Goal: Complete application form: Fill out and submit a form for a specific purpose

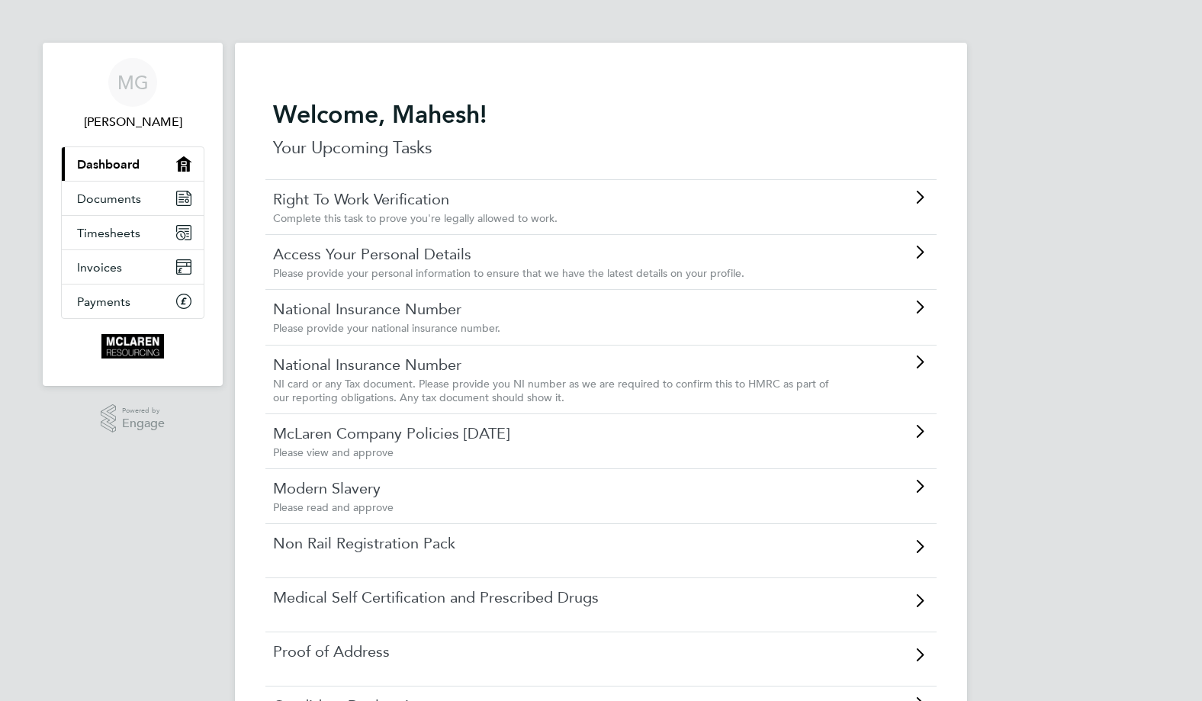
click at [781, 203] on link "Right To Work Verification" at bounding box center [558, 199] width 570 height 20
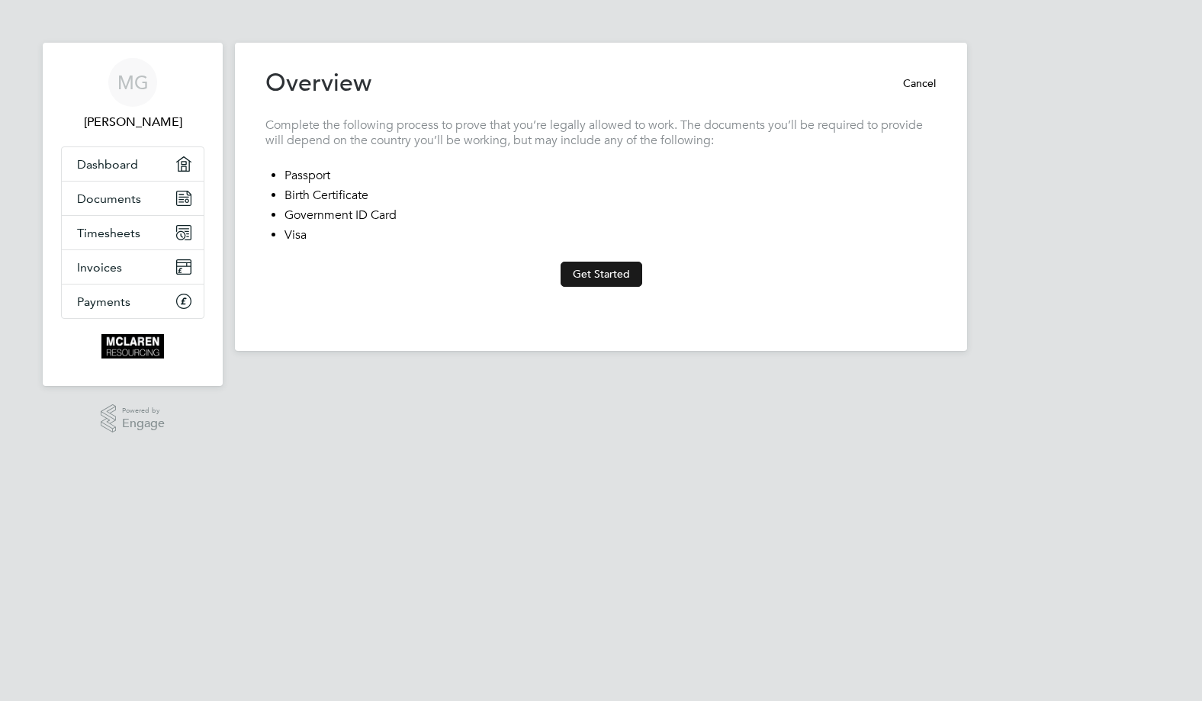
click at [592, 268] on button "Get Started" at bounding box center [602, 274] width 82 height 24
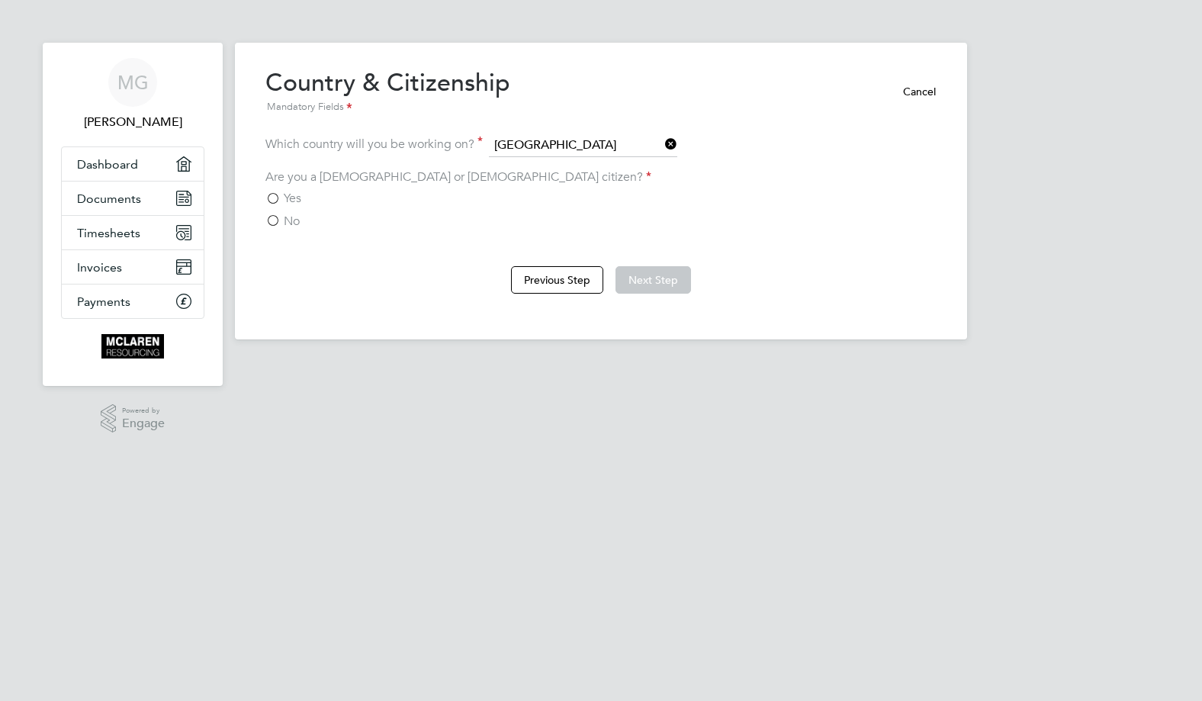
click at [268, 194] on label "Yes" at bounding box center [283, 198] width 36 height 15
click at [0, 0] on input "Yes" at bounding box center [0, 0] width 0 height 0
click at [667, 280] on button "Next Step" at bounding box center [652, 279] width 75 height 27
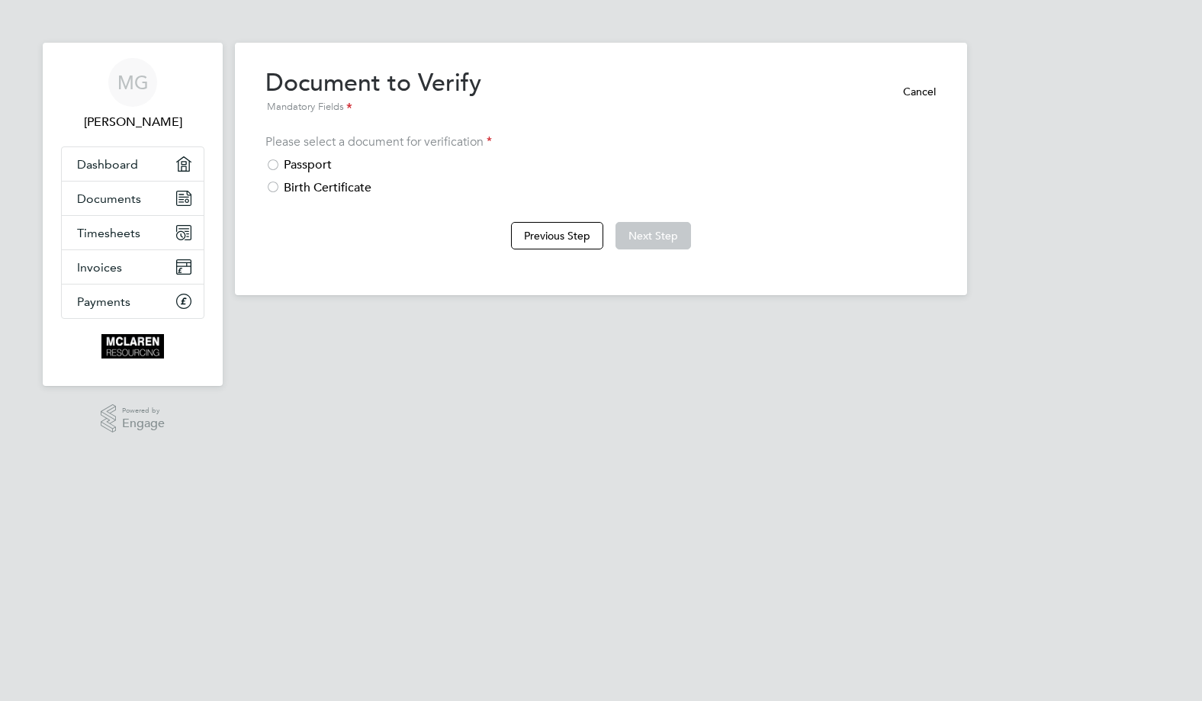
click at [281, 161] on div "Passport" at bounding box center [600, 165] width 671 height 16
click at [665, 230] on button "Next Step" at bounding box center [652, 235] width 75 height 27
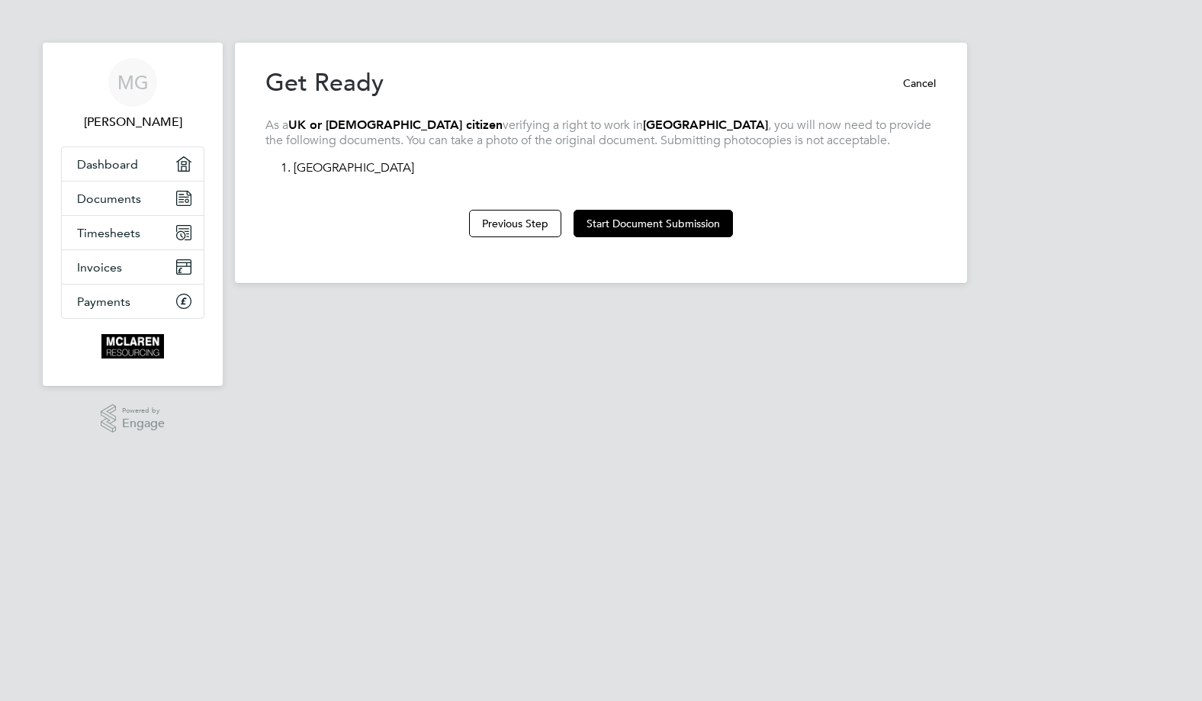
click at [878, 307] on html "MG [PERSON_NAME] Applications: Dashboard Documents Timesheets Invoices Payments…" at bounding box center [601, 153] width 1202 height 307
click at [645, 229] on button "Start Document Submission" at bounding box center [652, 223] width 159 height 27
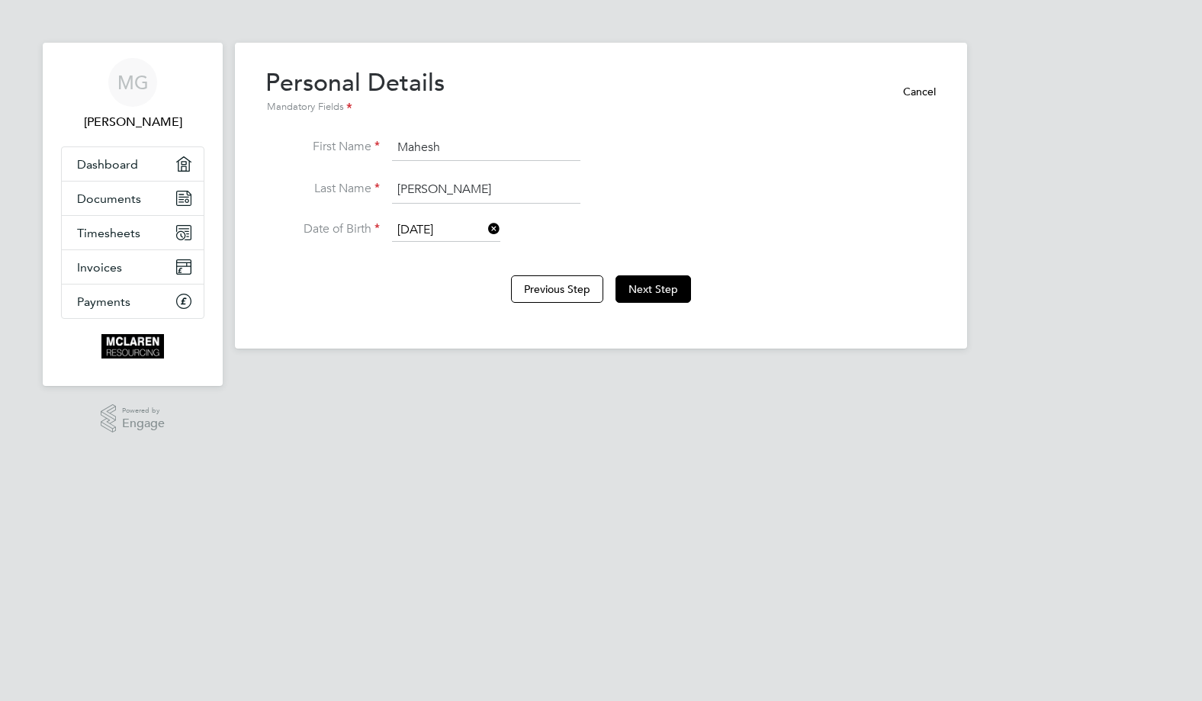
drag, startPoint x: 424, startPoint y: 191, endPoint x: 428, endPoint y: 213, distance: 22.4
click at [424, 191] on input "[PERSON_NAME]" at bounding box center [486, 189] width 188 height 27
type input "[PERSON_NAME]"
click at [673, 285] on button "Next Step" at bounding box center [652, 288] width 75 height 27
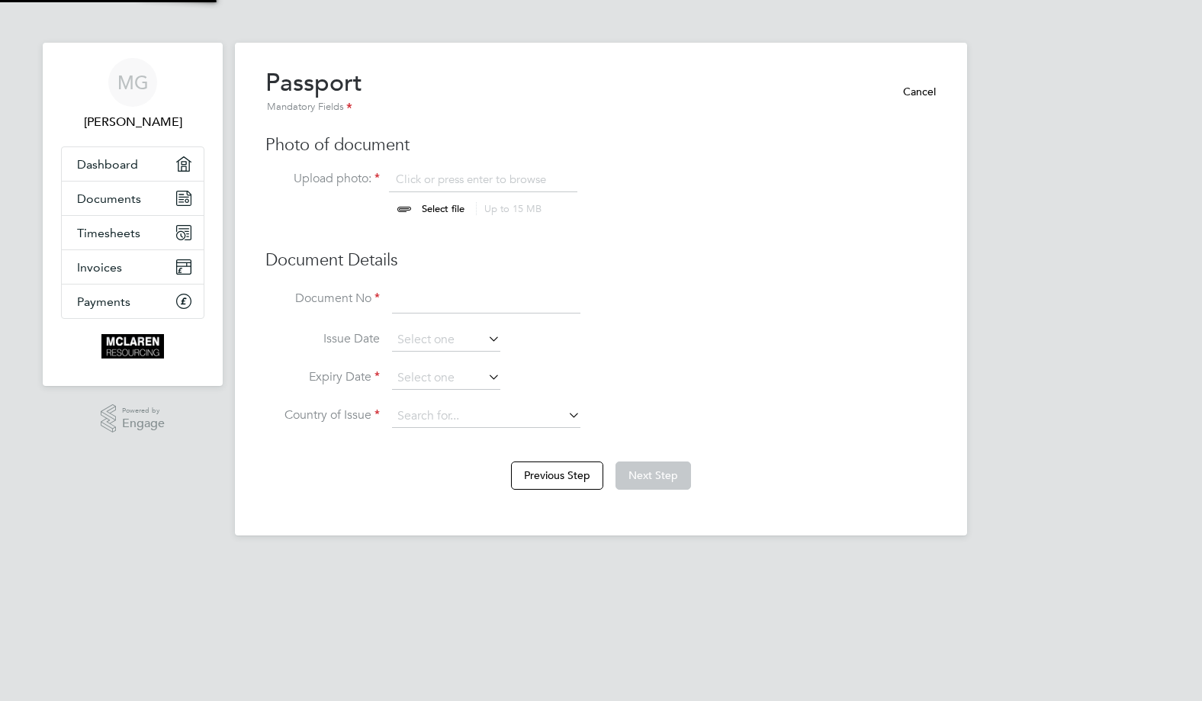
scroll to position [20, 189]
click at [447, 202] on input "file" at bounding box center [457, 195] width 239 height 46
type input "C:\fakepath\MaheshPassport.jpg"
click at [435, 294] on input at bounding box center [486, 300] width 188 height 27
type input "549559015"
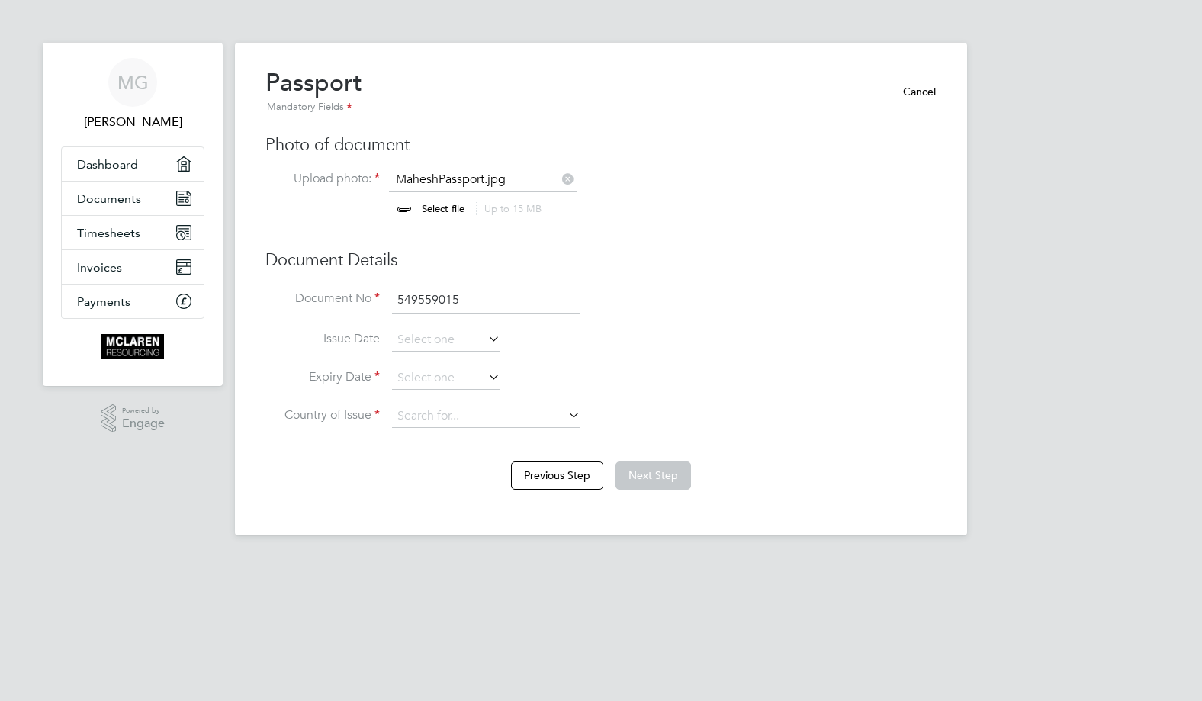
click at [438, 326] on li "Document No 549559015" at bounding box center [600, 308] width 671 height 43
click at [473, 345] on input at bounding box center [446, 340] width 108 height 23
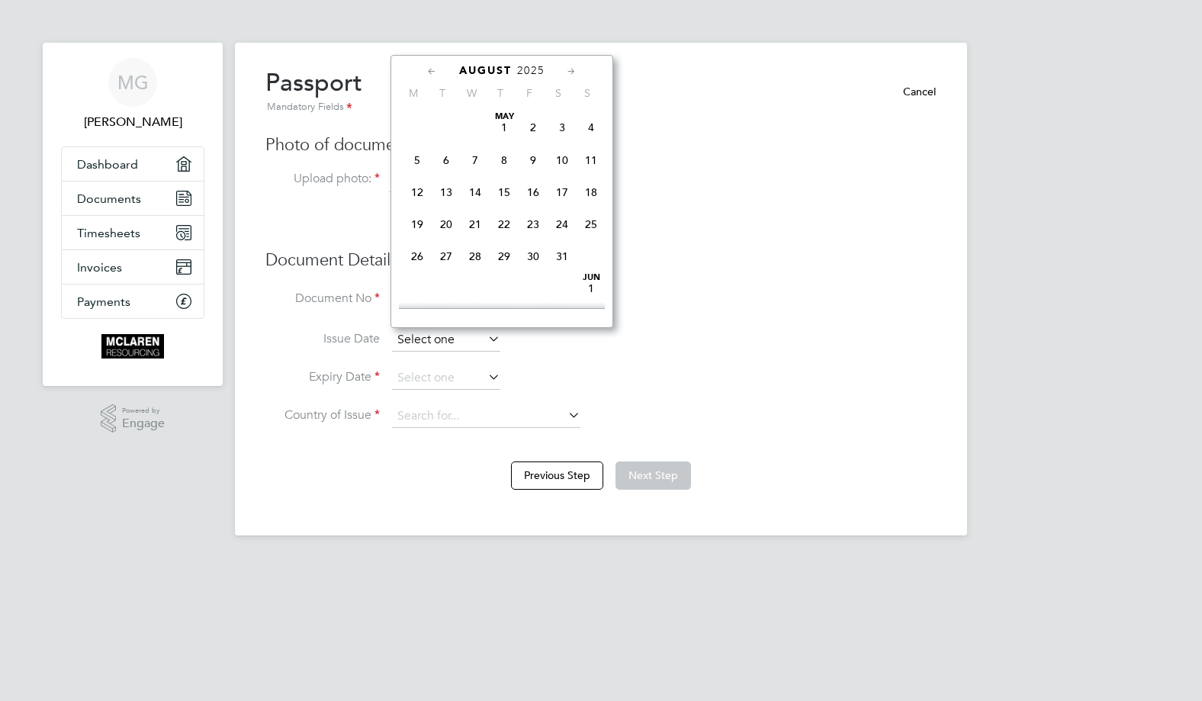
scroll to position [597, 0]
click at [428, 63] on div "[DATE] M T W T F S S [DATE] 2 3 4 5 6 7 8 9 10 11 12 13 14 15 16 17 18 19 20 21…" at bounding box center [501, 191] width 223 height 273
click at [429, 72] on icon at bounding box center [432, 71] width 14 height 17
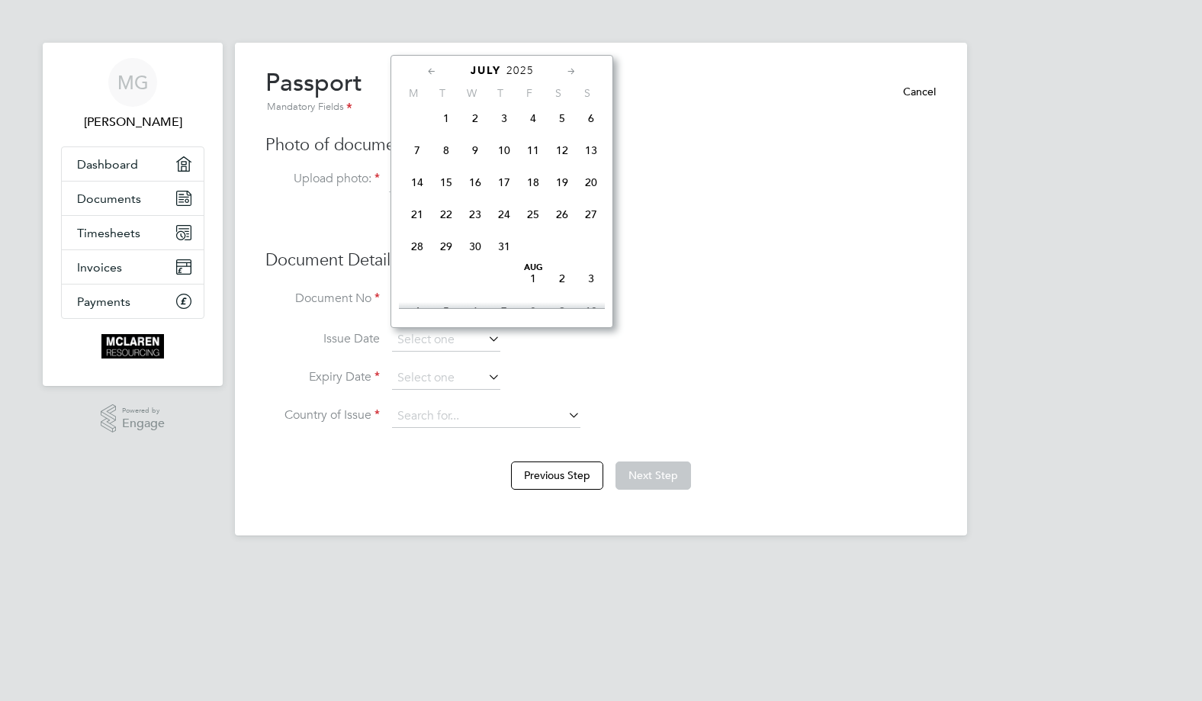
click at [429, 72] on icon at bounding box center [432, 71] width 14 height 17
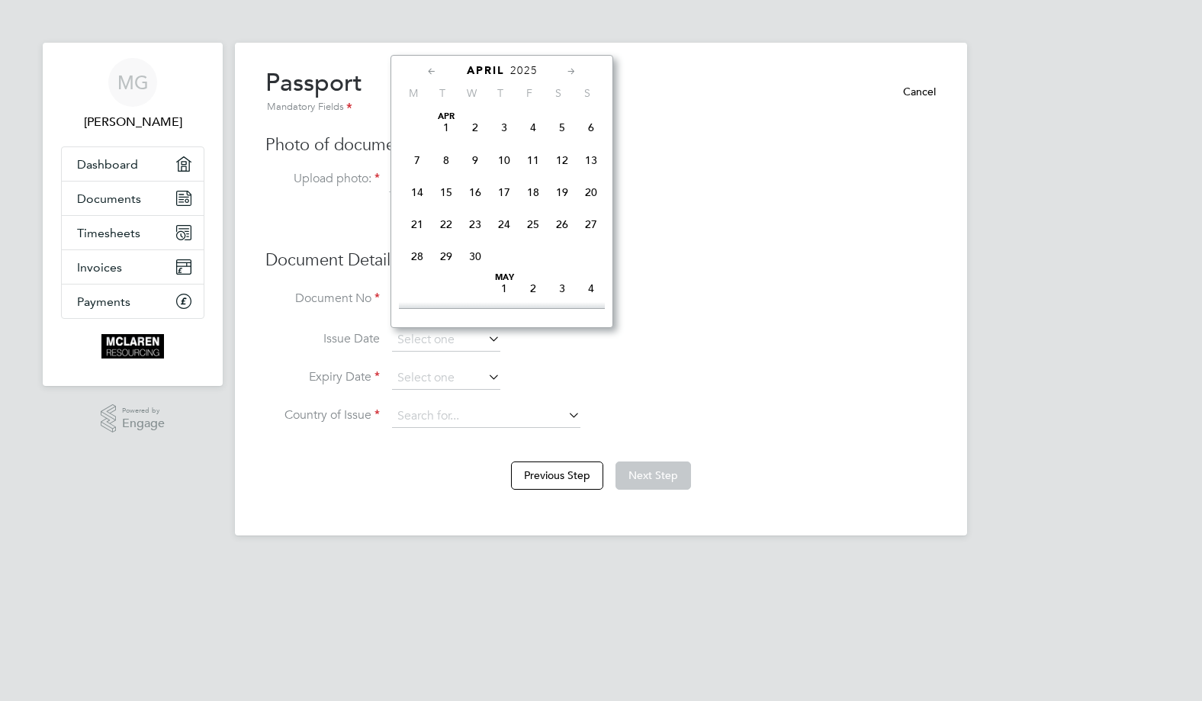
click at [429, 72] on icon at bounding box center [432, 71] width 14 height 17
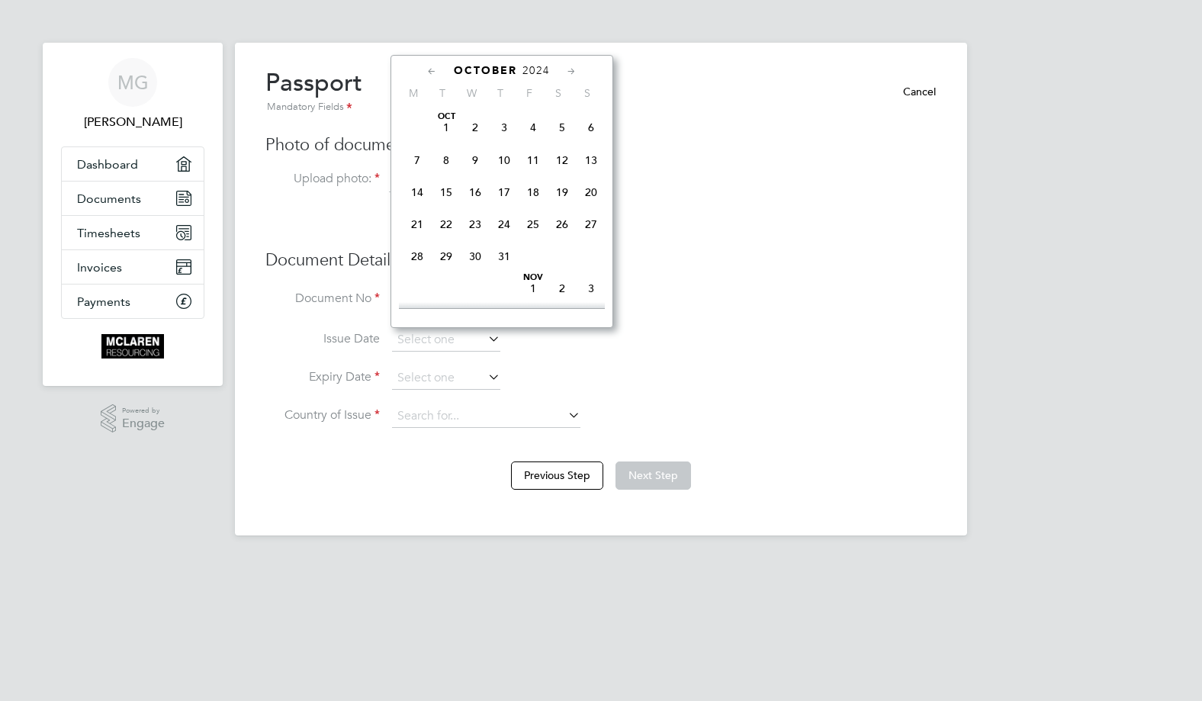
click at [429, 72] on icon at bounding box center [432, 71] width 14 height 17
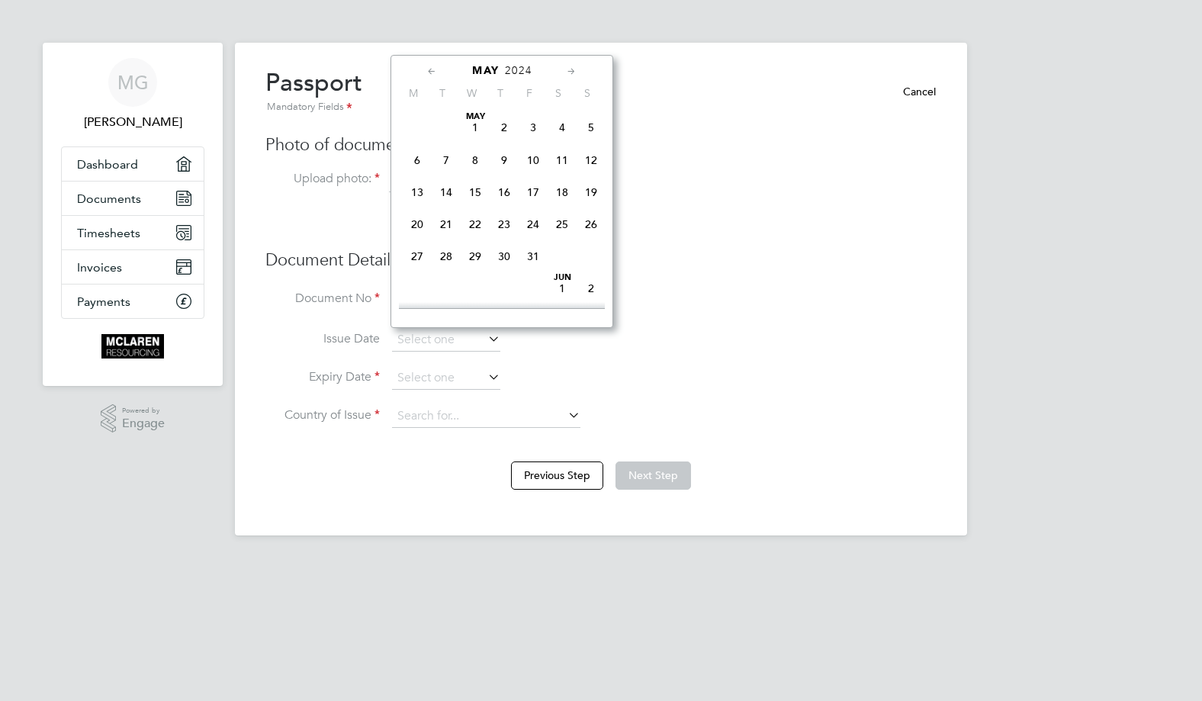
click at [429, 72] on icon at bounding box center [432, 71] width 14 height 17
click at [625, 345] on li "Issue Date" at bounding box center [600, 348] width 671 height 38
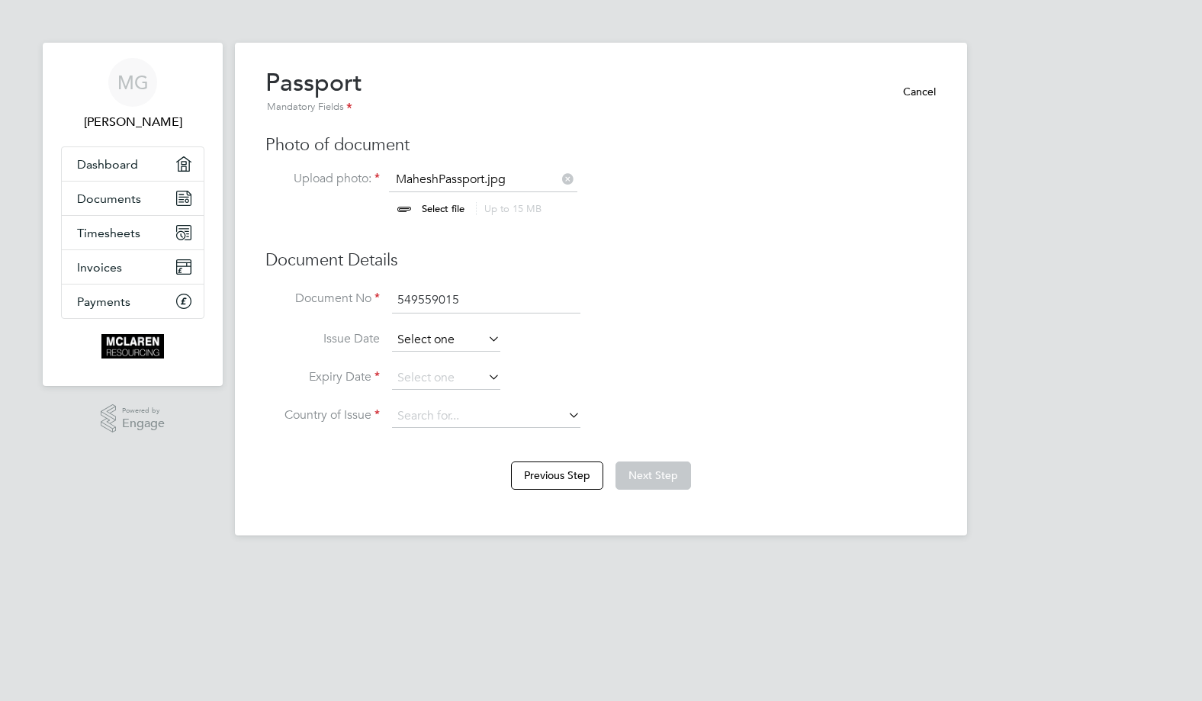
click at [409, 334] on input at bounding box center [446, 340] width 108 height 23
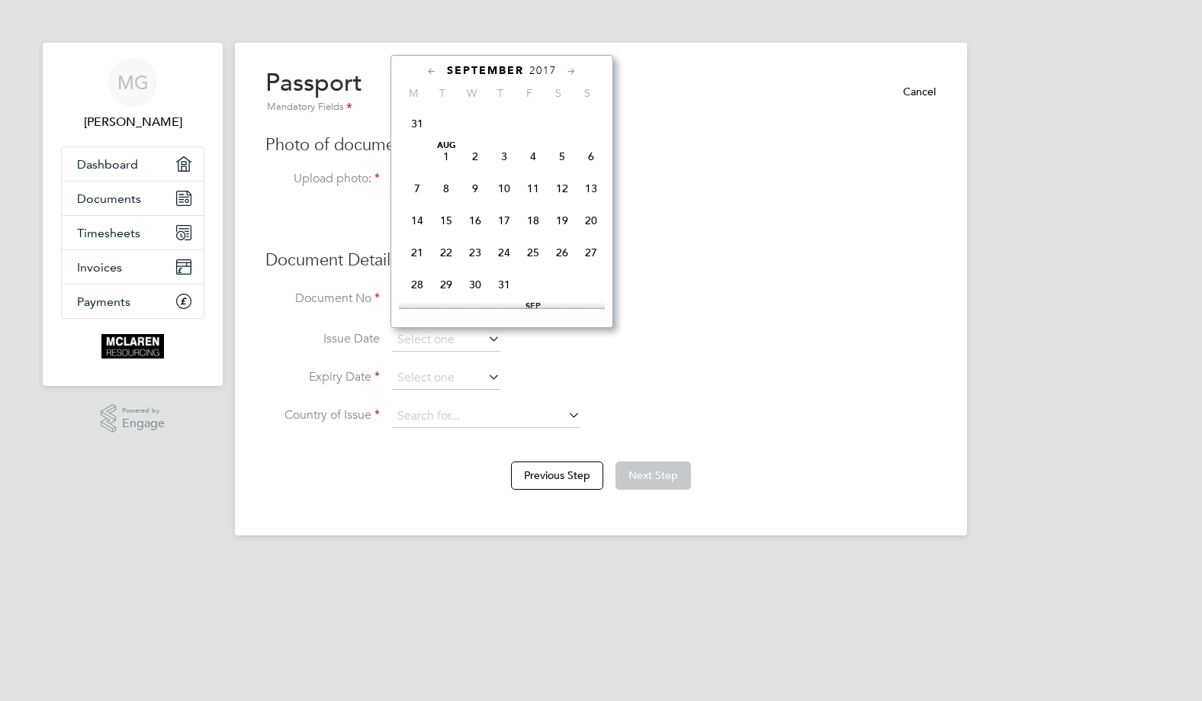
scroll to position [198, 0]
click at [441, 222] on span "22" at bounding box center [446, 218] width 29 height 29
type input "[DATE]"
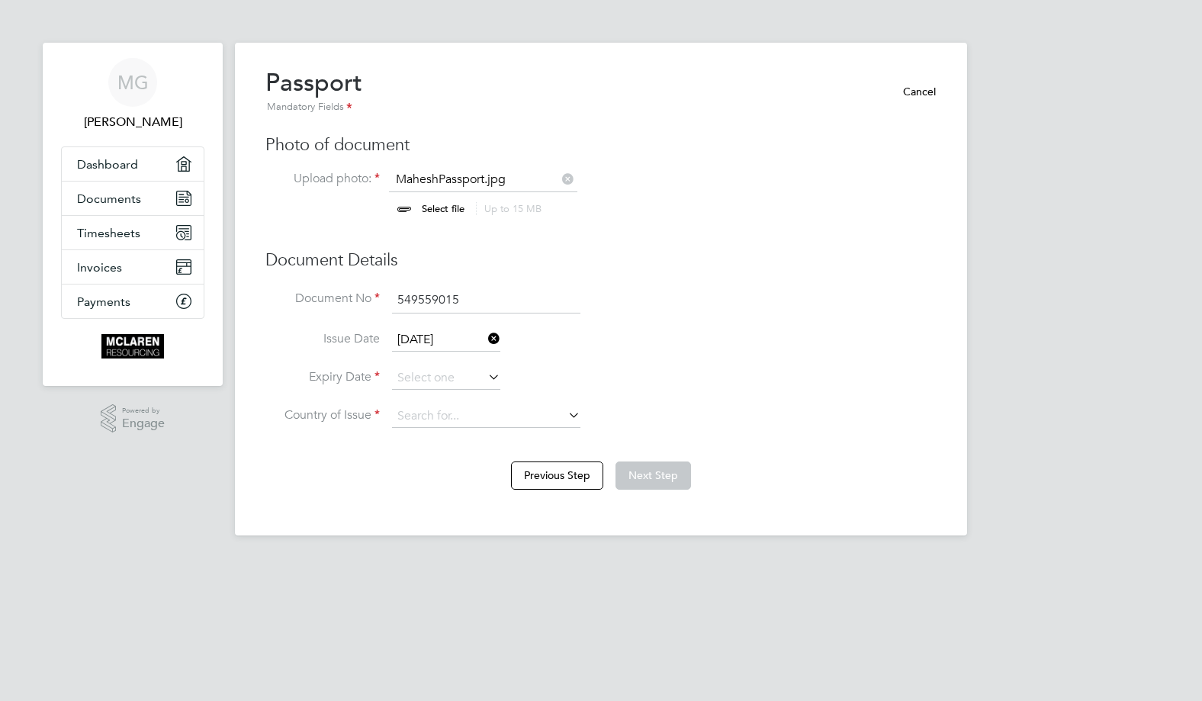
click at [485, 381] on icon at bounding box center [485, 376] width 0 height 21
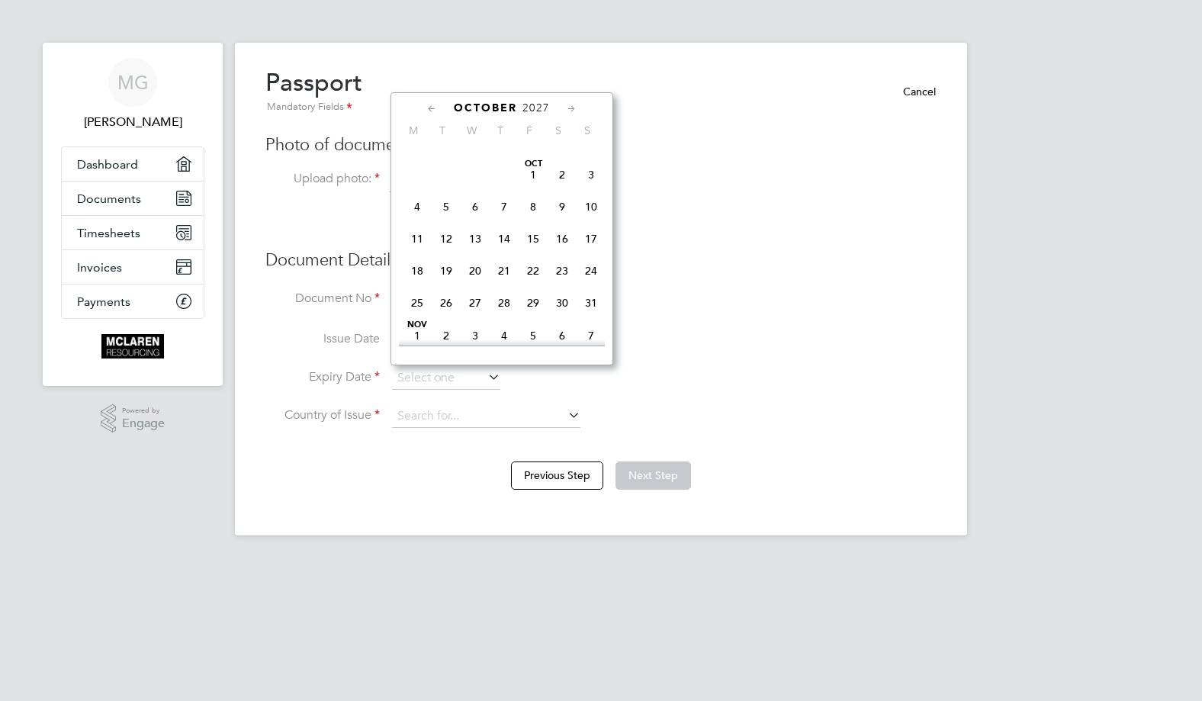
scroll to position [4934, 0]
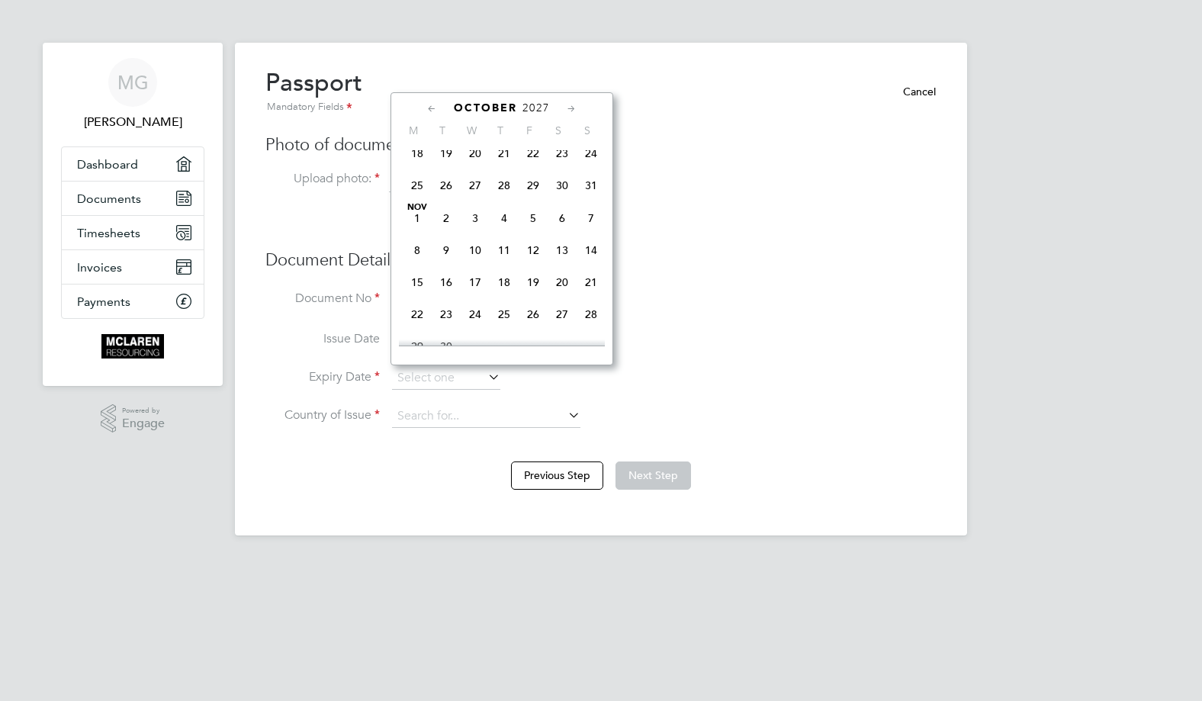
click at [533, 168] on span "22" at bounding box center [533, 153] width 29 height 29
type input "[DATE]"
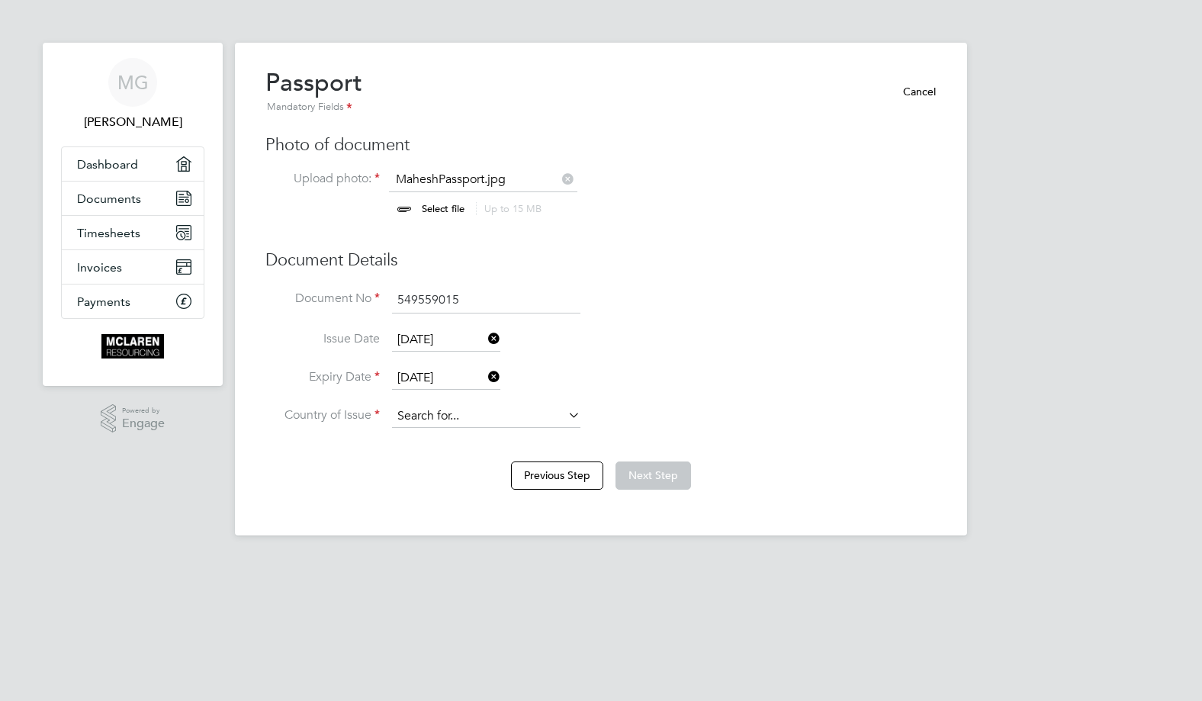
click at [497, 421] on input at bounding box center [486, 416] width 188 height 23
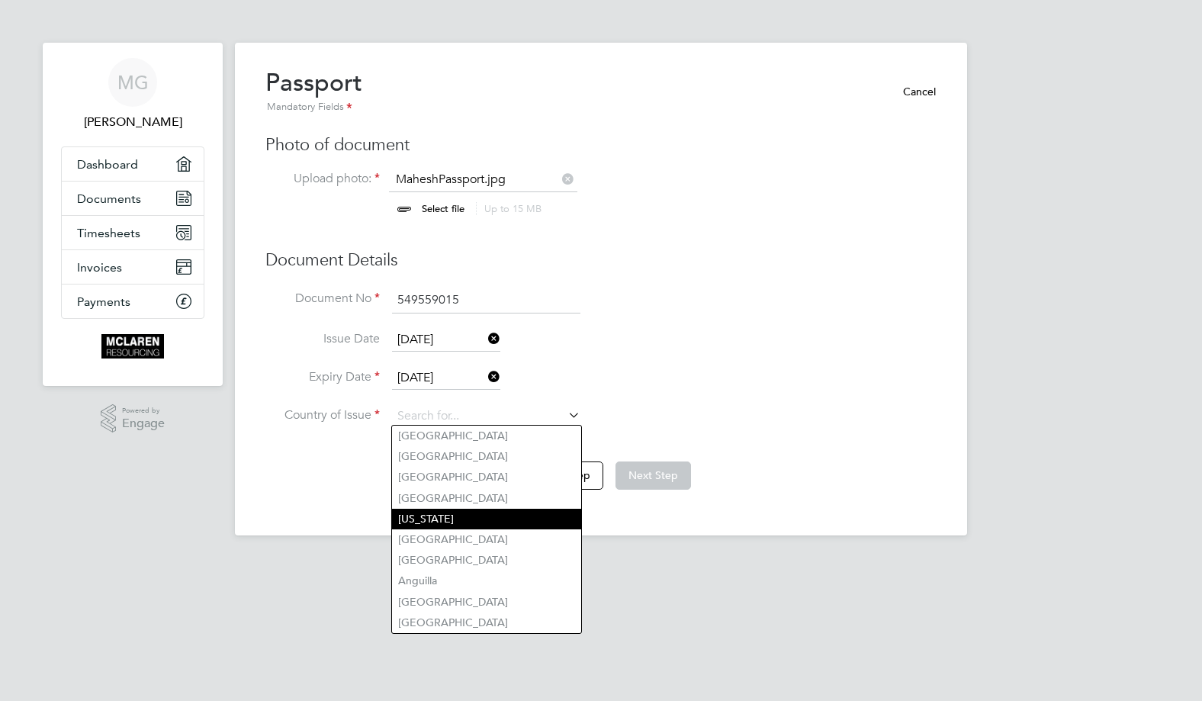
type input "[GEOGRAPHIC_DATA]"
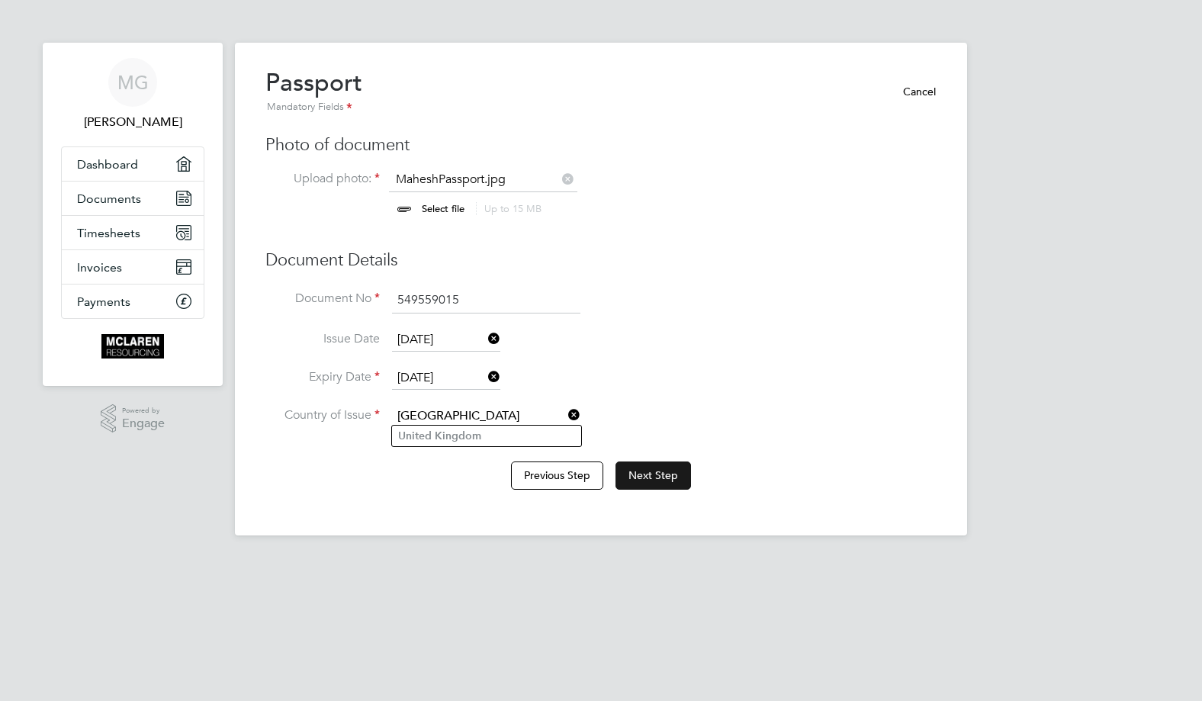
click at [662, 477] on button "Next Step" at bounding box center [652, 474] width 75 height 27
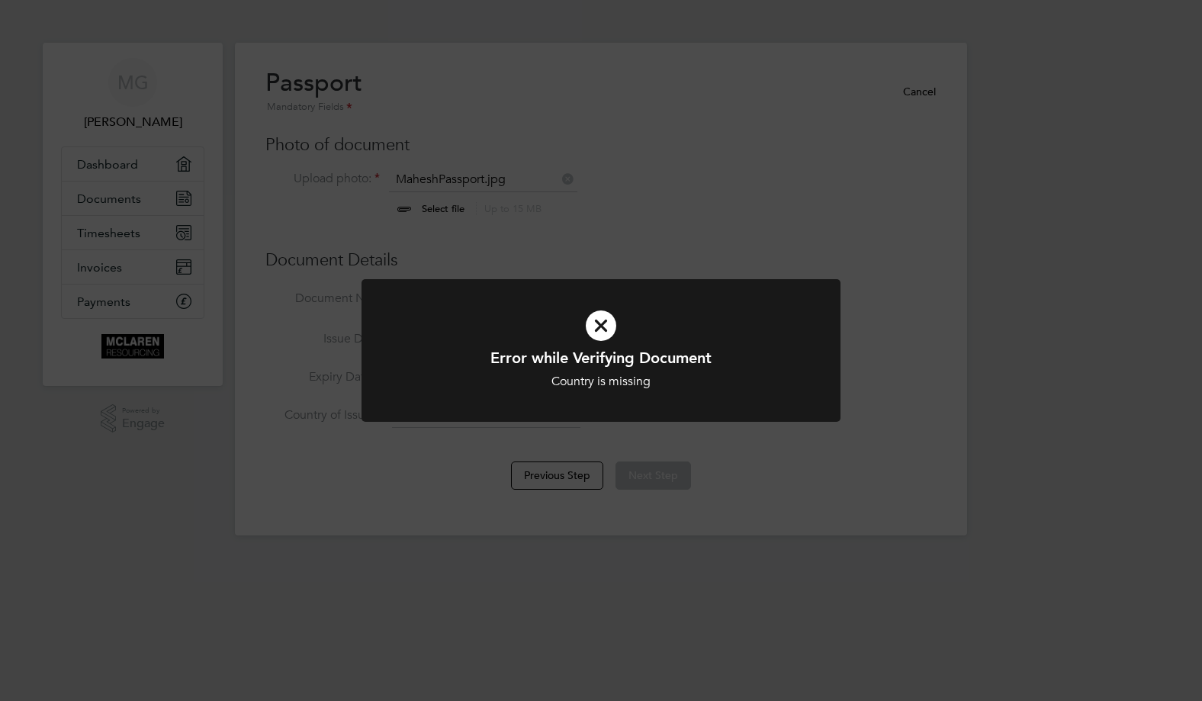
click at [789, 461] on div "Error while Verifying Document Country is missing Cancel Okay" at bounding box center [601, 350] width 1202 height 701
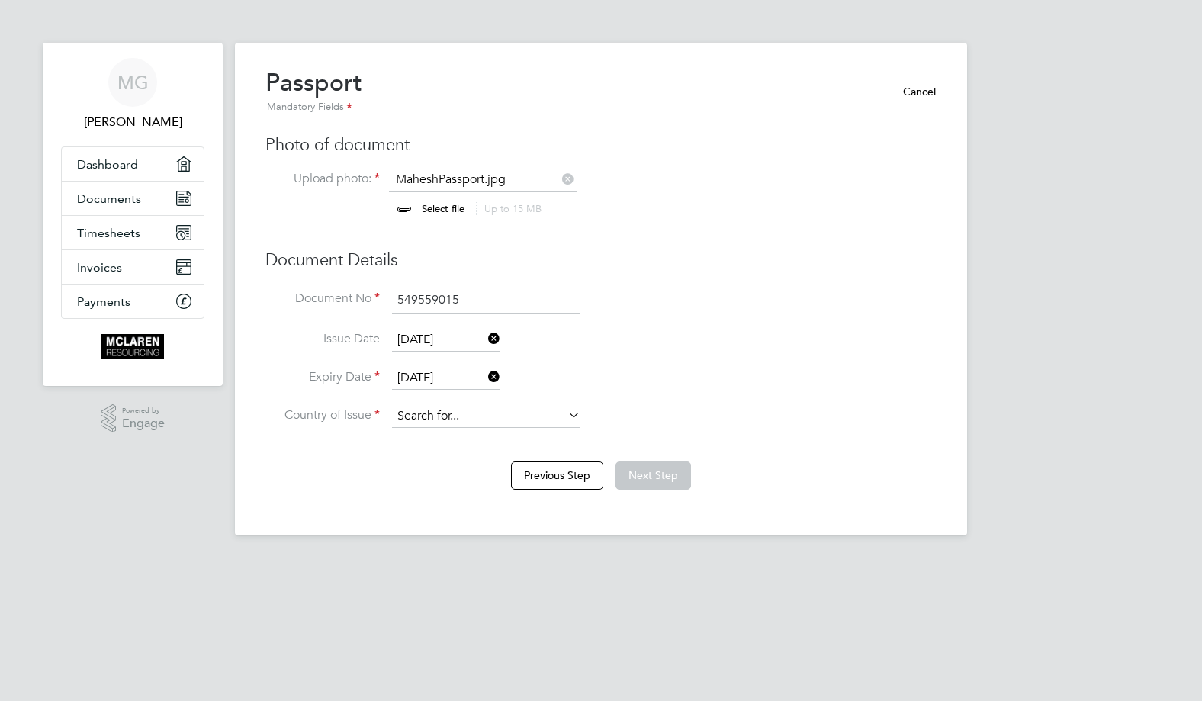
click at [470, 412] on input at bounding box center [486, 416] width 188 height 23
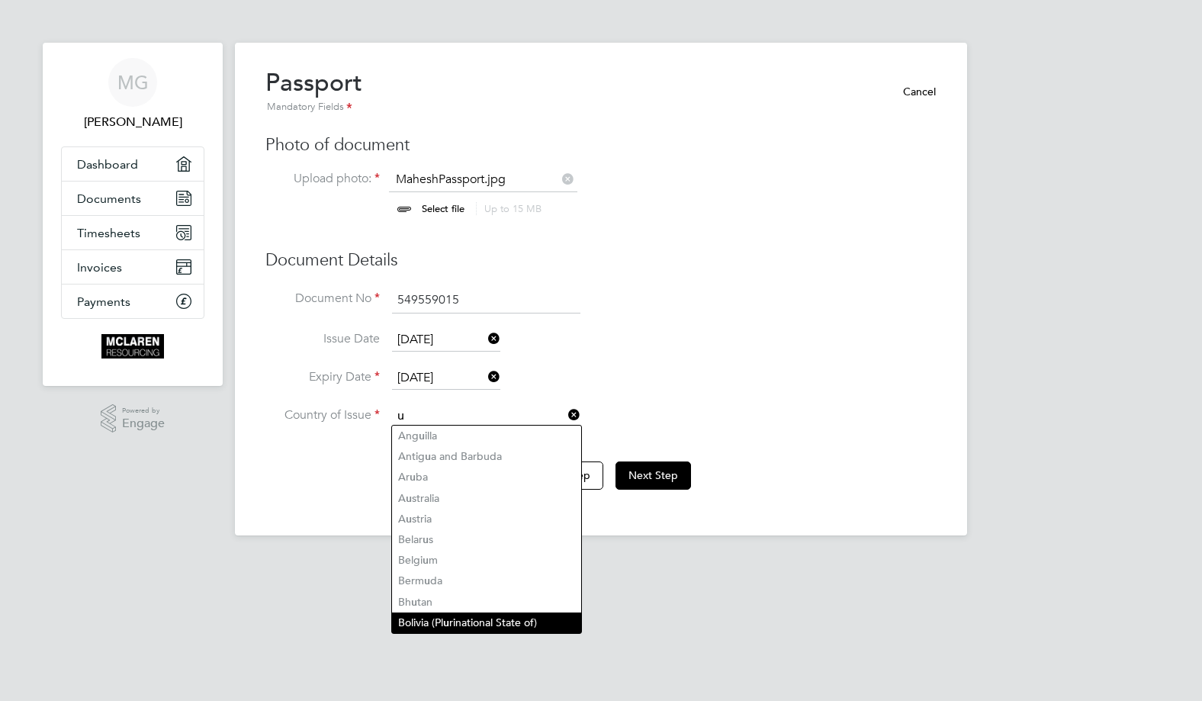
click at [457, 621] on li "Bolivia (Pl u rinational State of)" at bounding box center [486, 622] width 189 height 21
type input "Bolivia (Plurinational State of)"
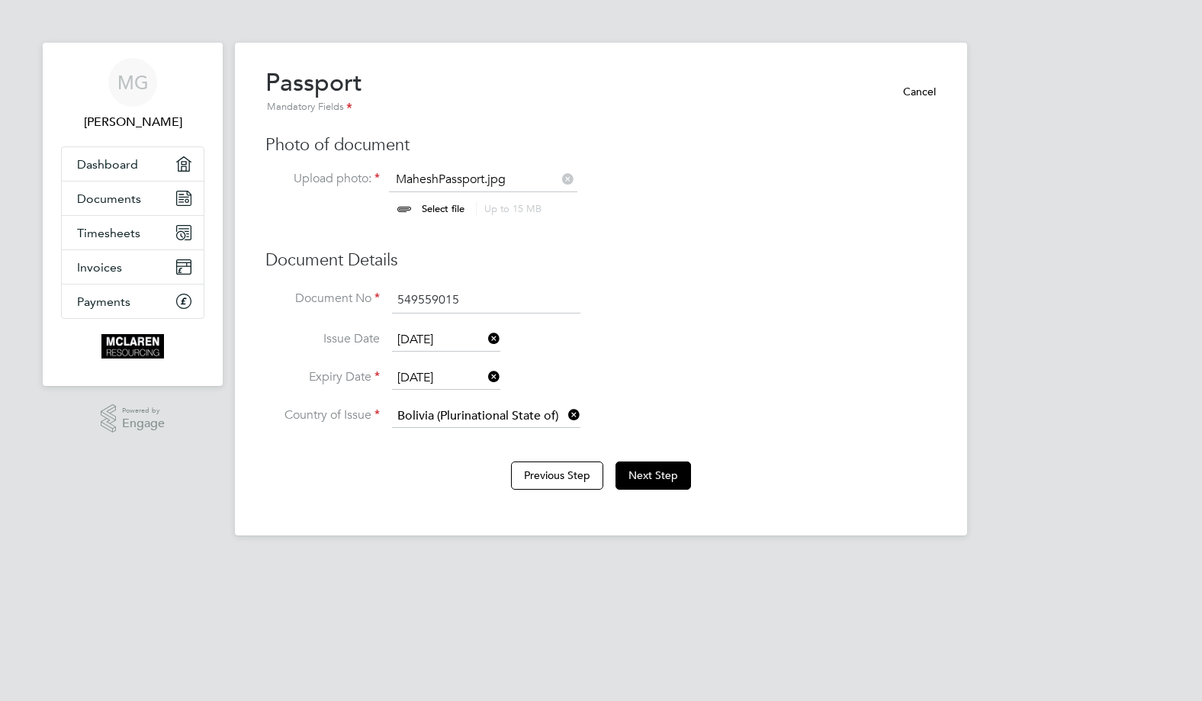
click at [565, 409] on icon at bounding box center [565, 414] width 0 height 21
click at [455, 408] on input at bounding box center [486, 416] width 188 height 23
click at [332, 460] on div "Previous Step Next Step" at bounding box center [600, 473] width 671 height 61
click at [475, 410] on input at bounding box center [486, 416] width 188 height 23
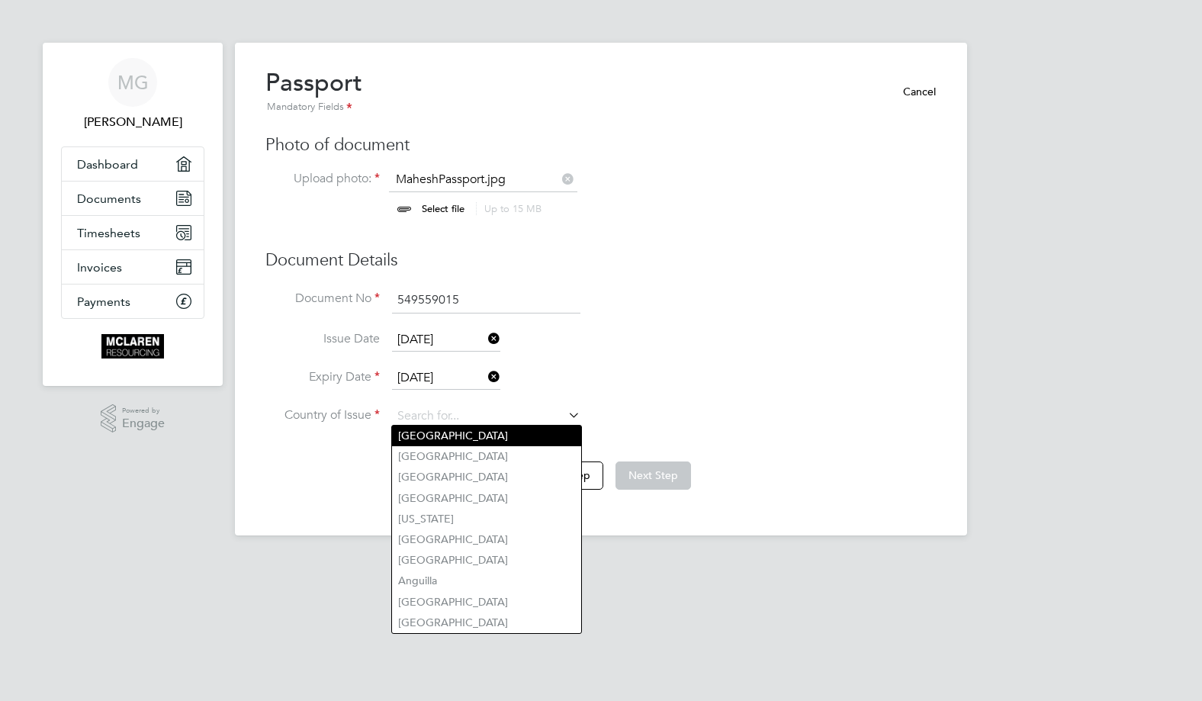
type input "[GEOGRAPHIC_DATA]"
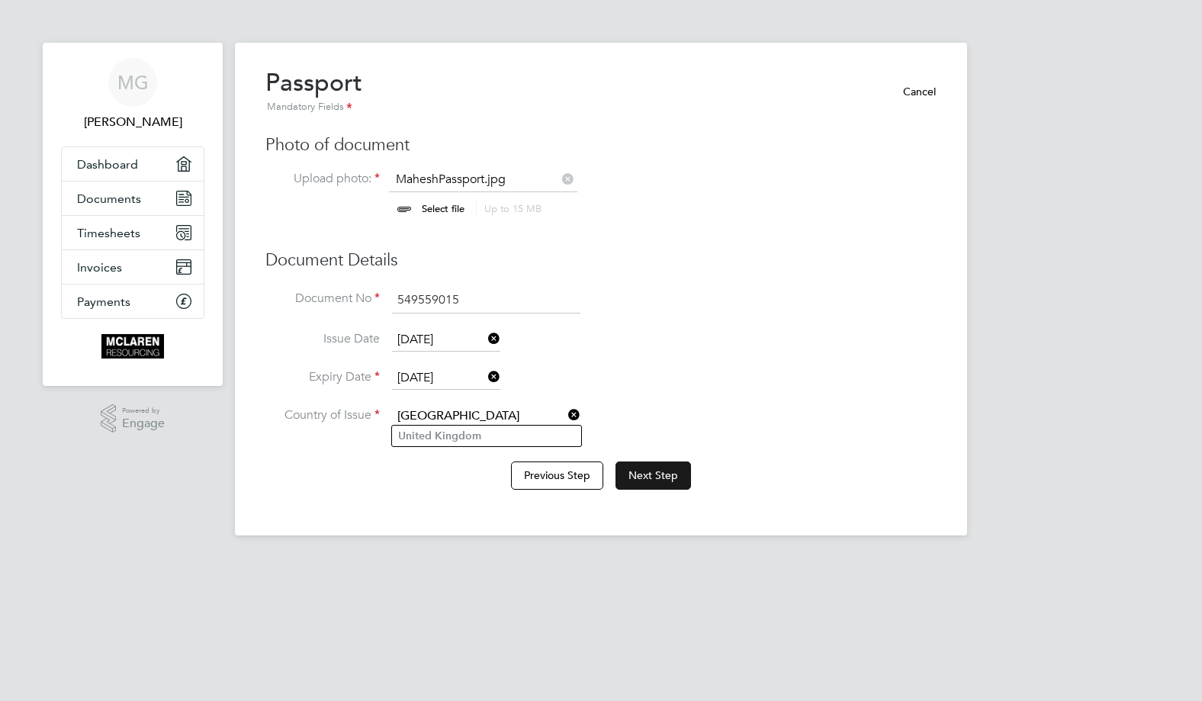
click at [640, 469] on button "Next Step" at bounding box center [652, 474] width 75 height 27
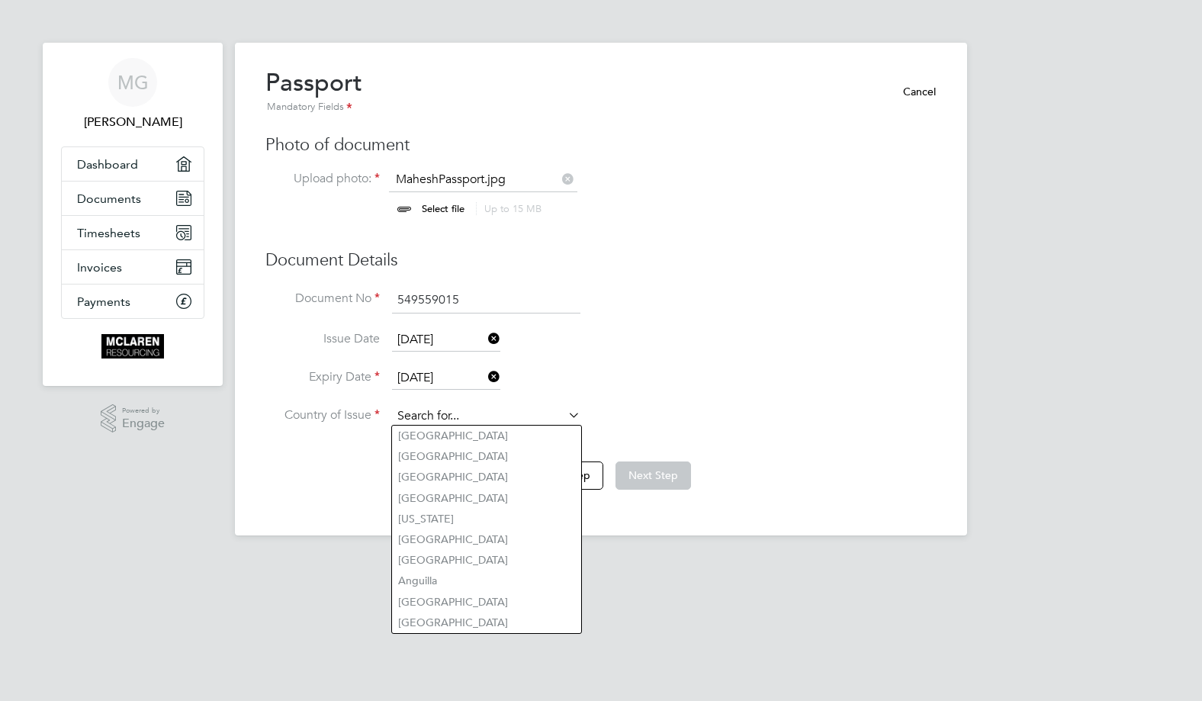
click at [439, 417] on input at bounding box center [486, 416] width 188 height 23
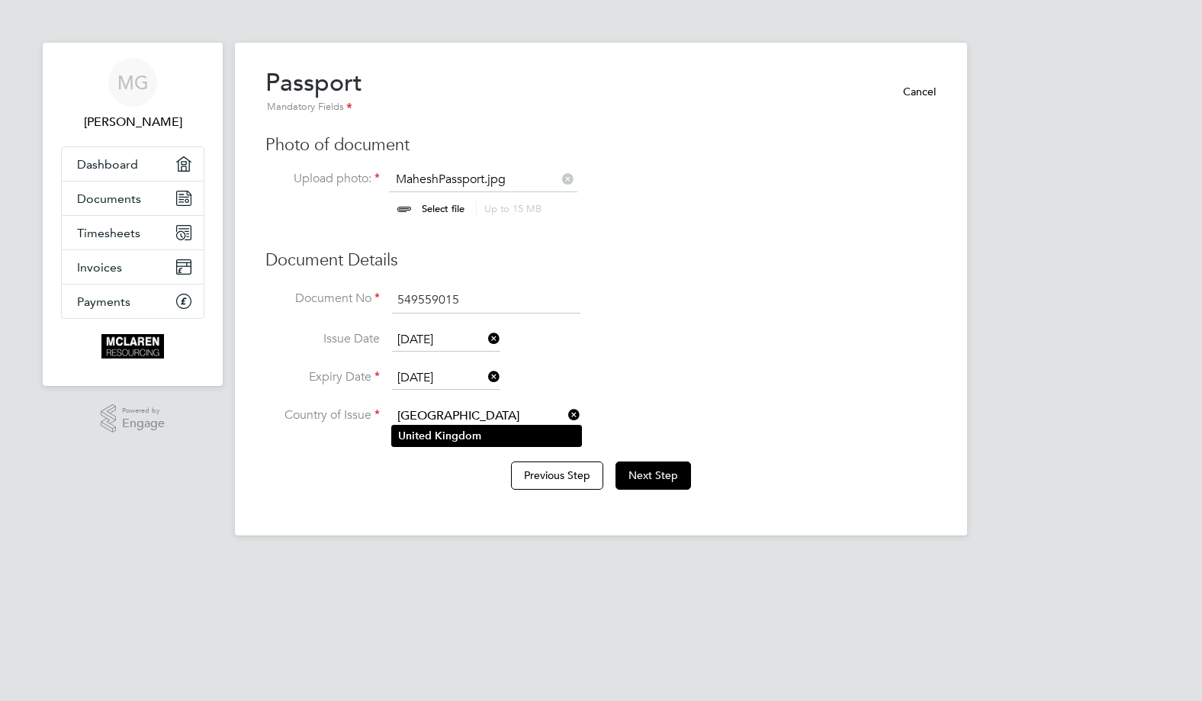
click at [433, 432] on li "[GEOGRAPHIC_DATA]" at bounding box center [486, 436] width 189 height 21
type input "[GEOGRAPHIC_DATA]"
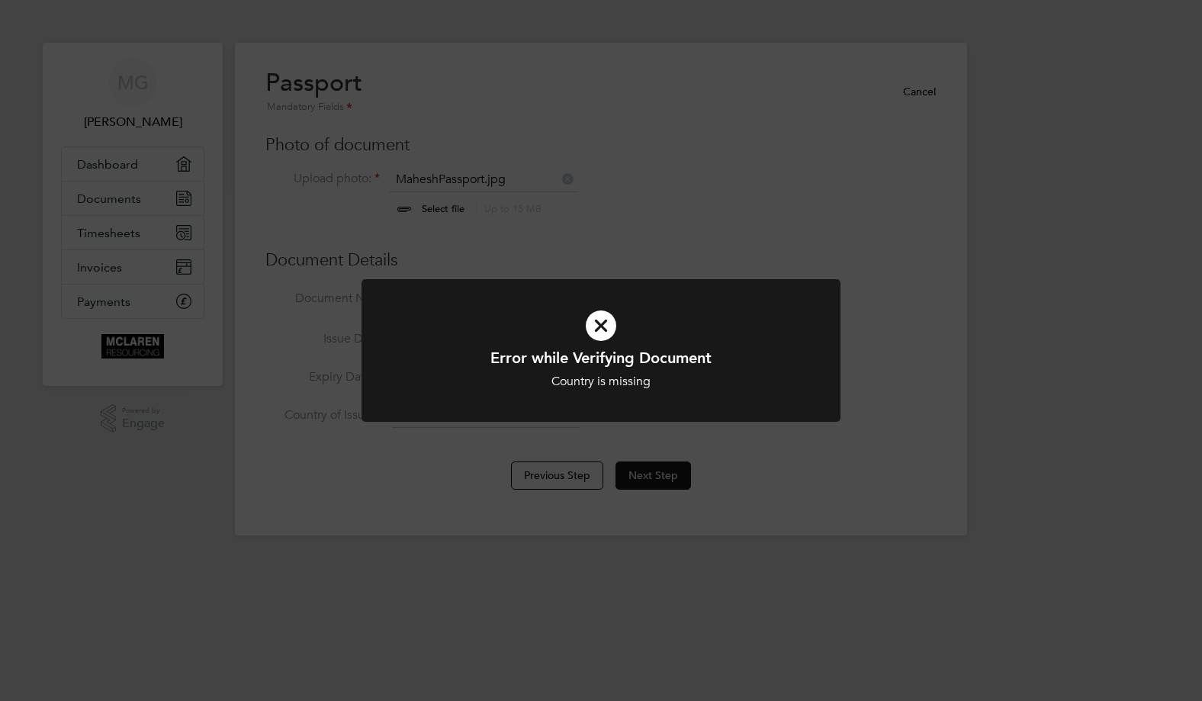
click at [659, 471] on div "Error while Verifying Document Country is missing Cancel Okay" at bounding box center [601, 350] width 1202 height 701
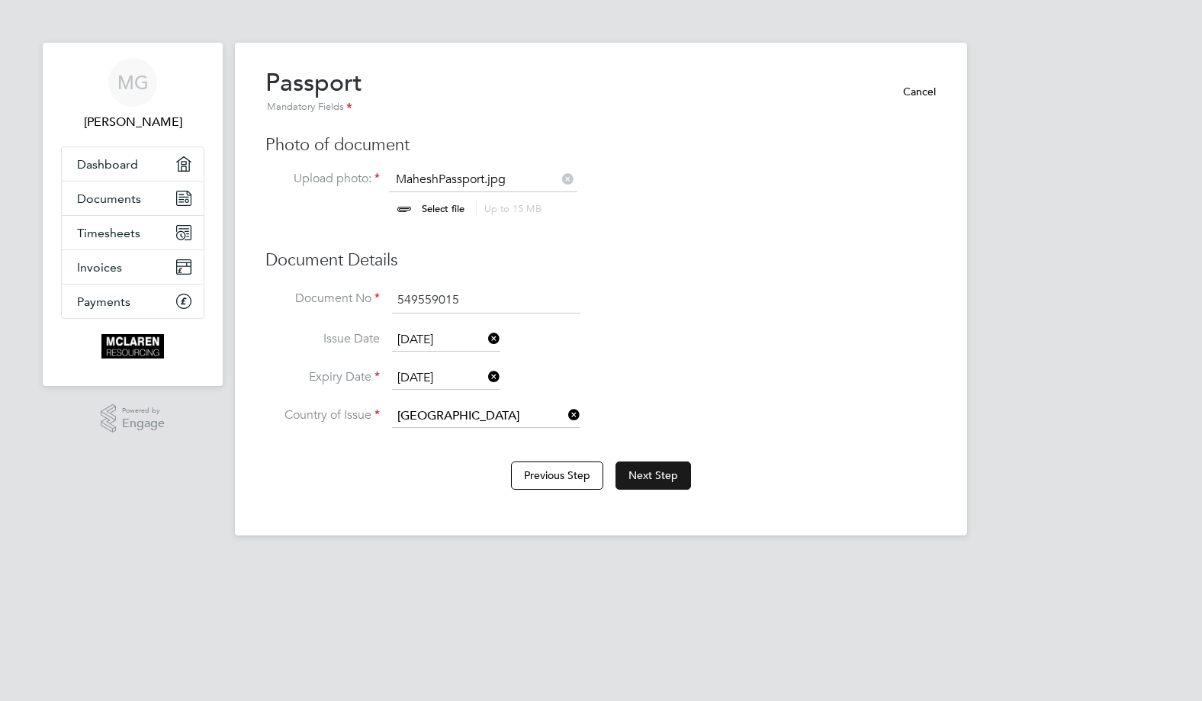
click at [651, 472] on button "Next Step" at bounding box center [652, 474] width 75 height 27
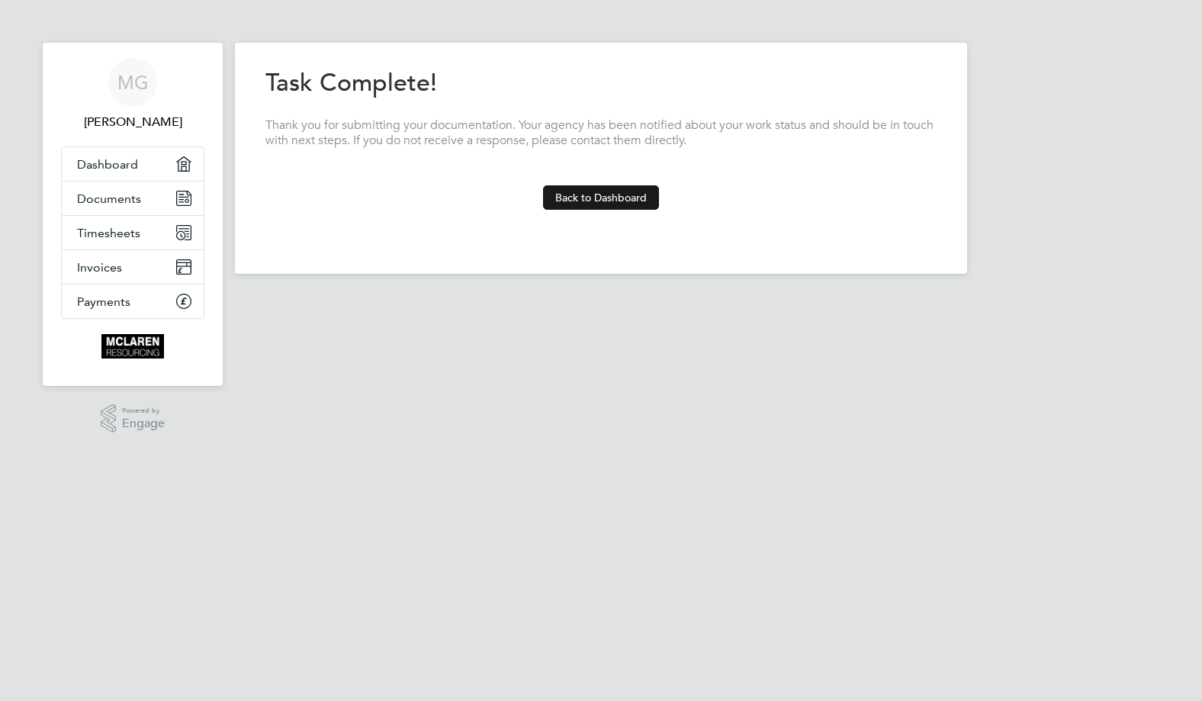
click at [604, 194] on button "Back to Dashboard" at bounding box center [601, 197] width 116 height 24
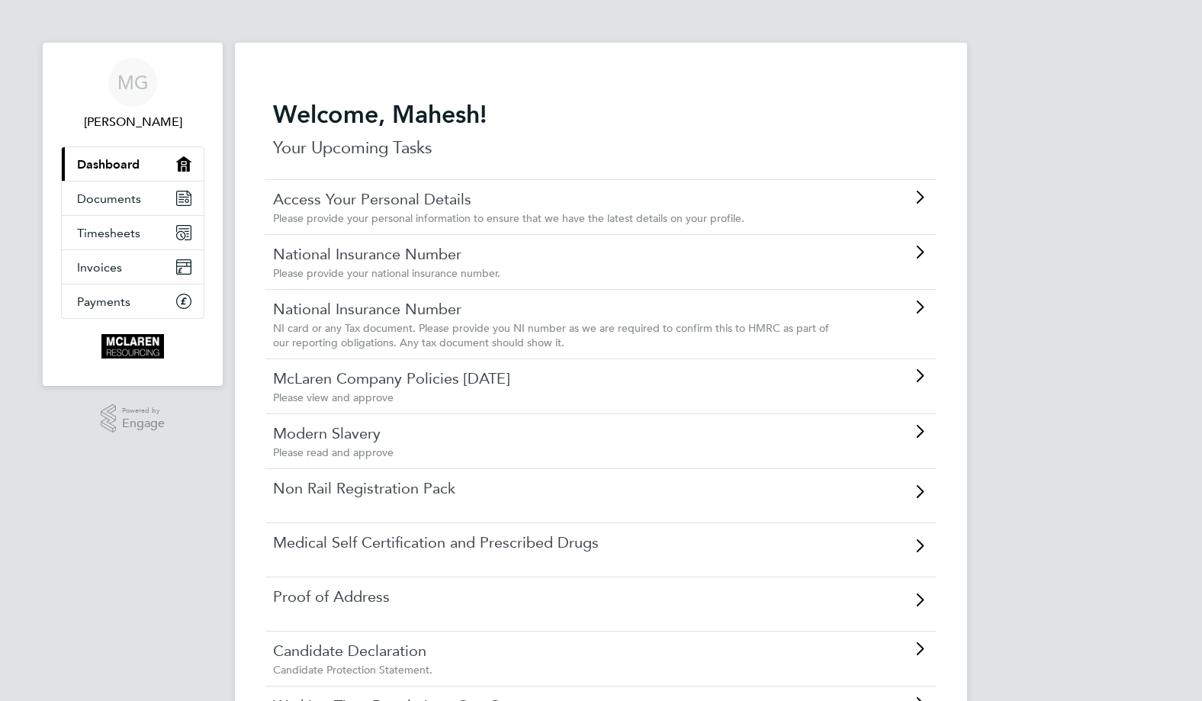
click at [345, 433] on link "Modern Slavery" at bounding box center [558, 433] width 570 height 20
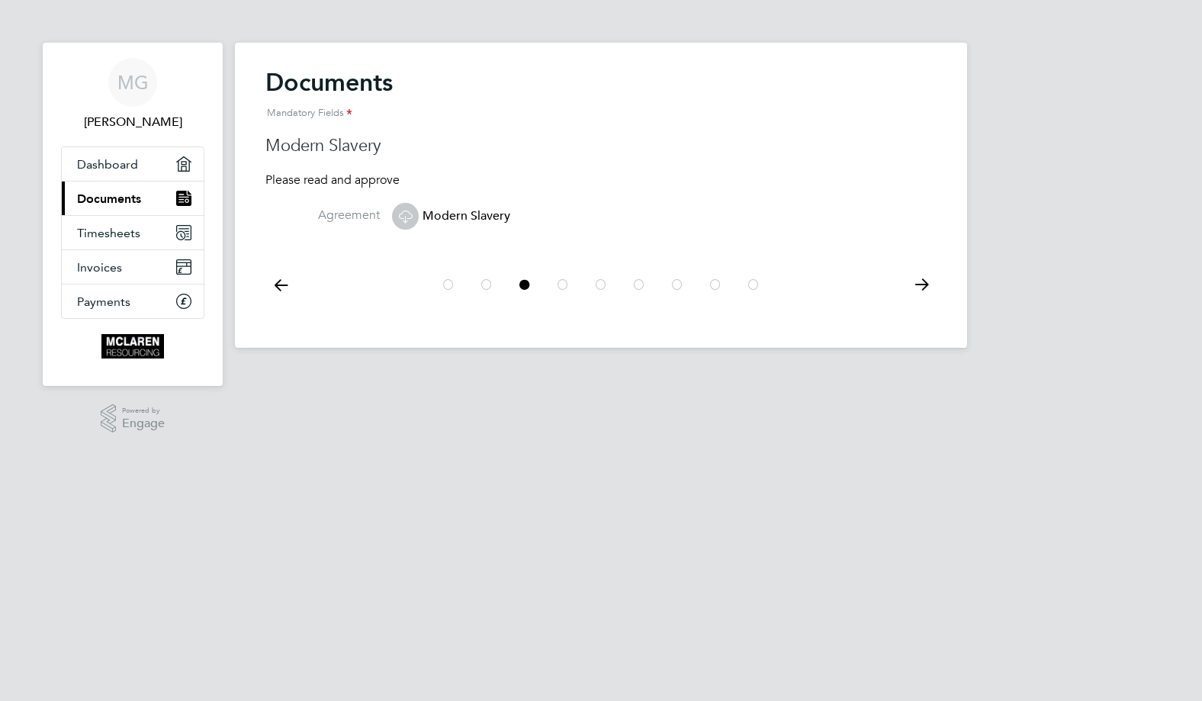
click at [924, 282] on icon at bounding box center [921, 285] width 31 height 34
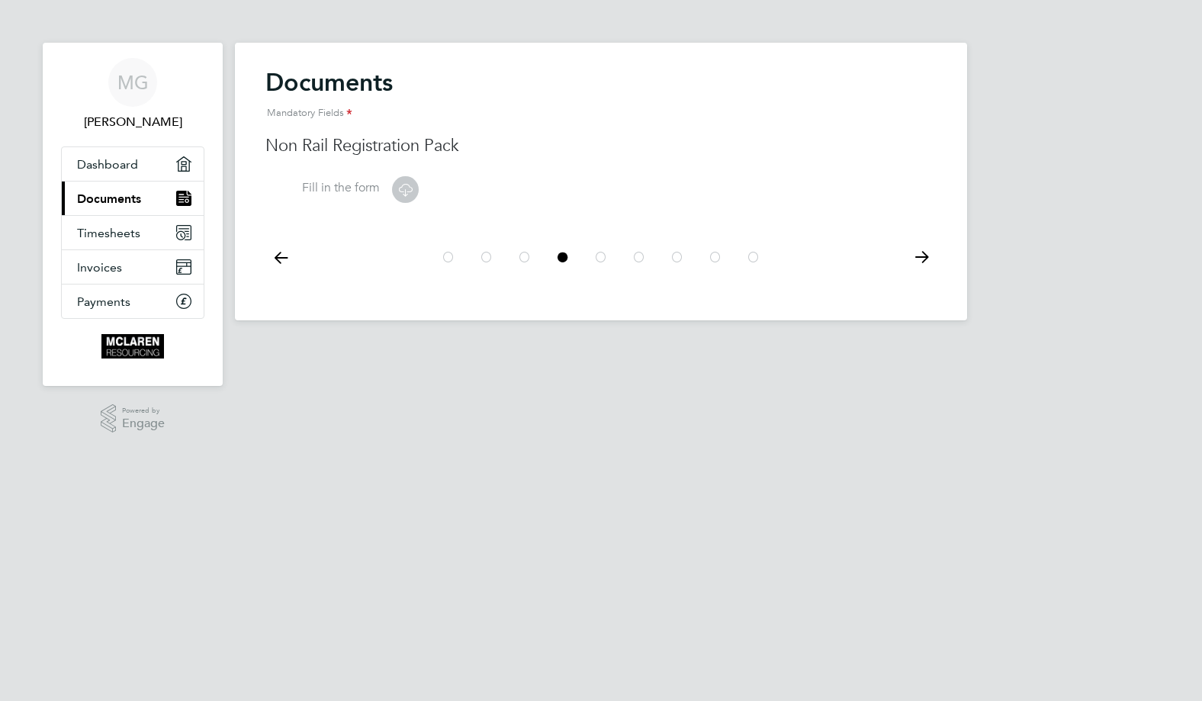
click at [274, 257] on icon at bounding box center [280, 257] width 31 height 34
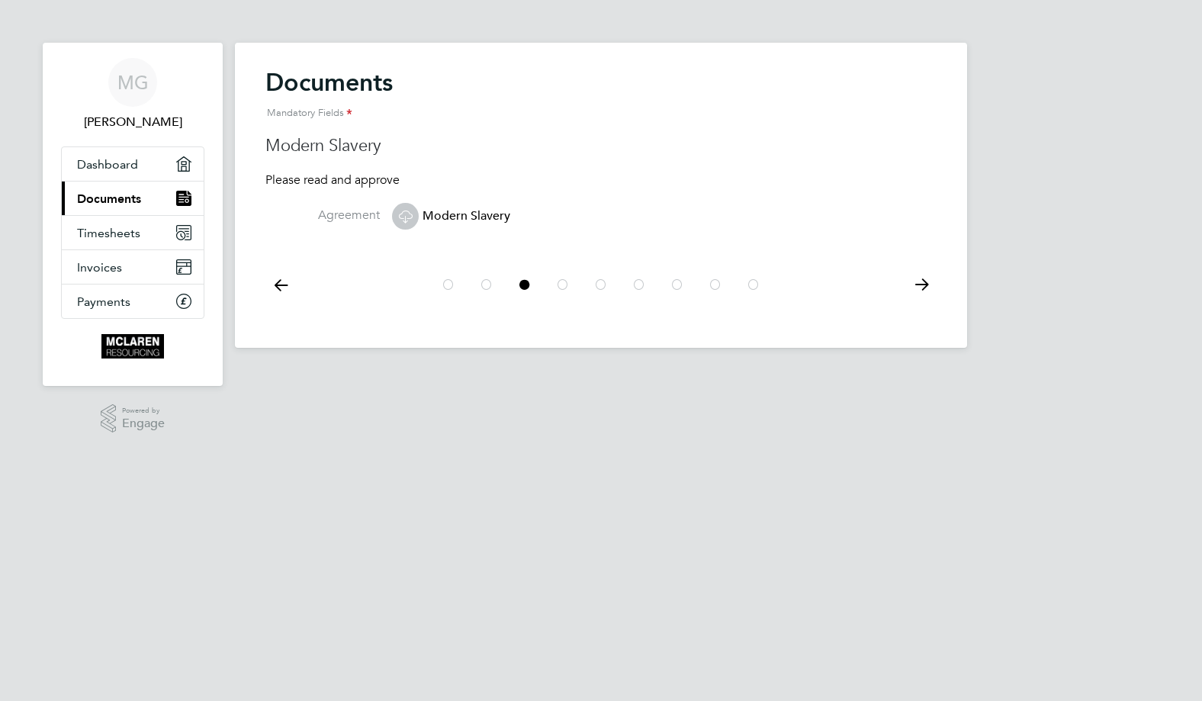
click at [470, 211] on span "Modern Slavery" at bounding box center [451, 215] width 118 height 15
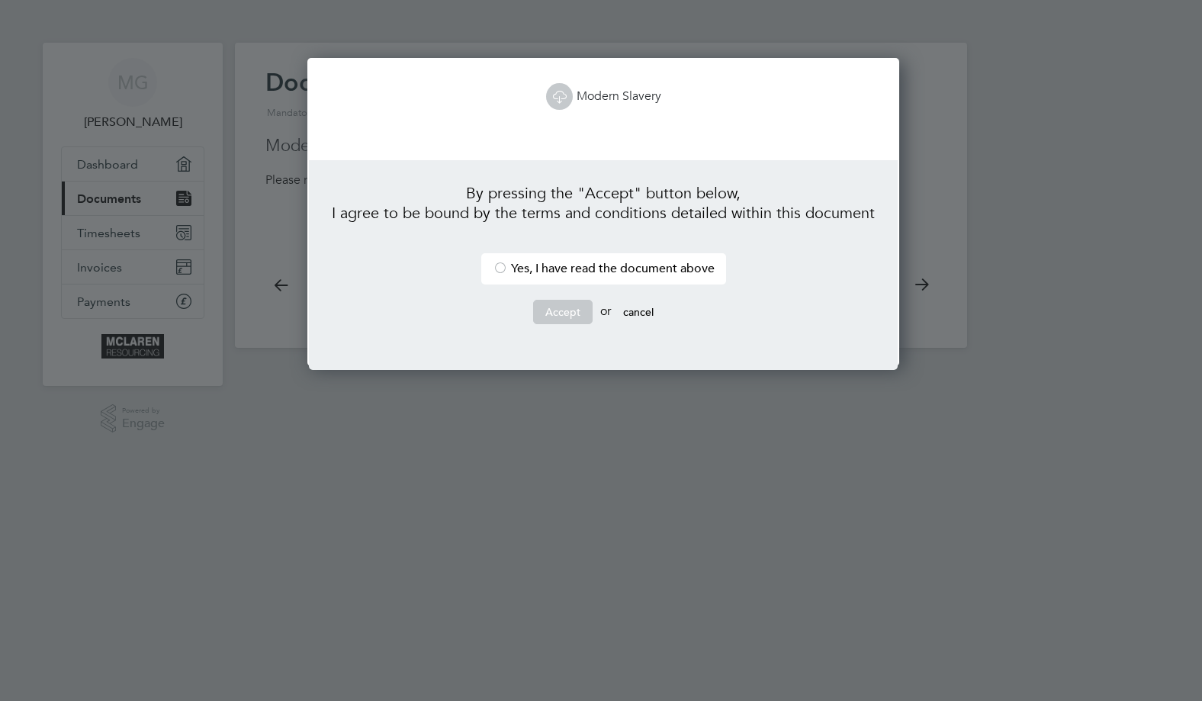
scroll to position [308, 586]
click at [497, 266] on div at bounding box center [500, 269] width 15 height 15
click at [564, 315] on button "Accept" at bounding box center [562, 312] width 59 height 24
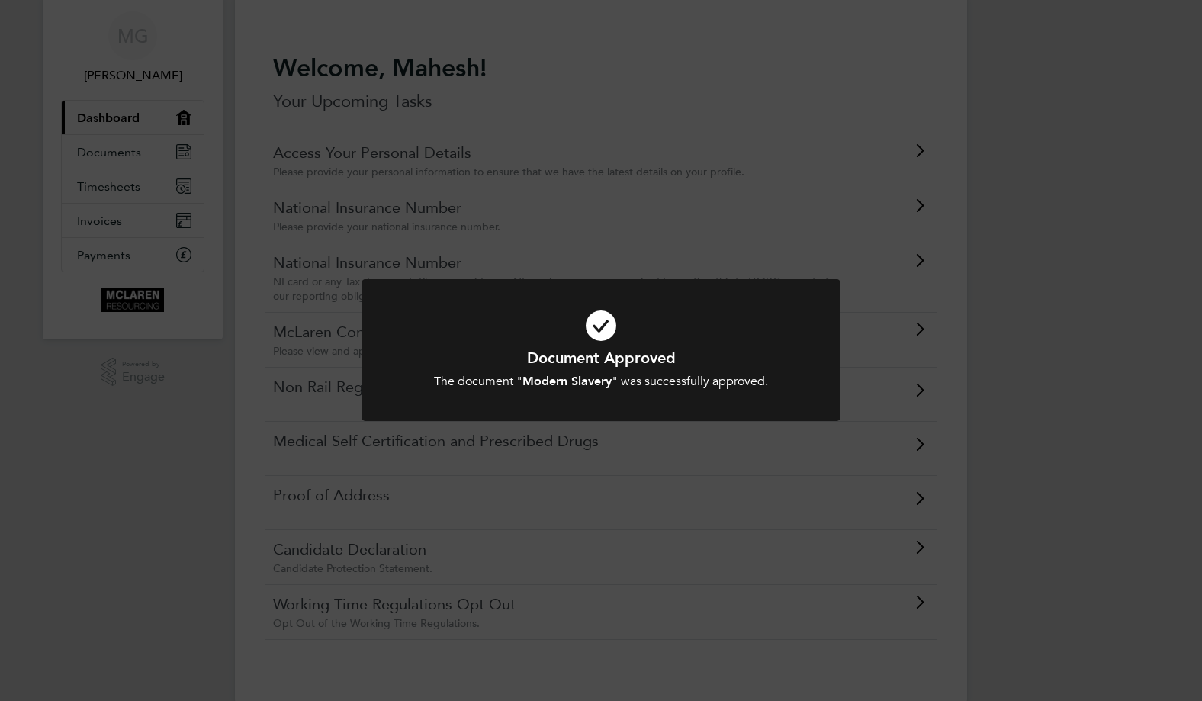
scroll to position [71, 0]
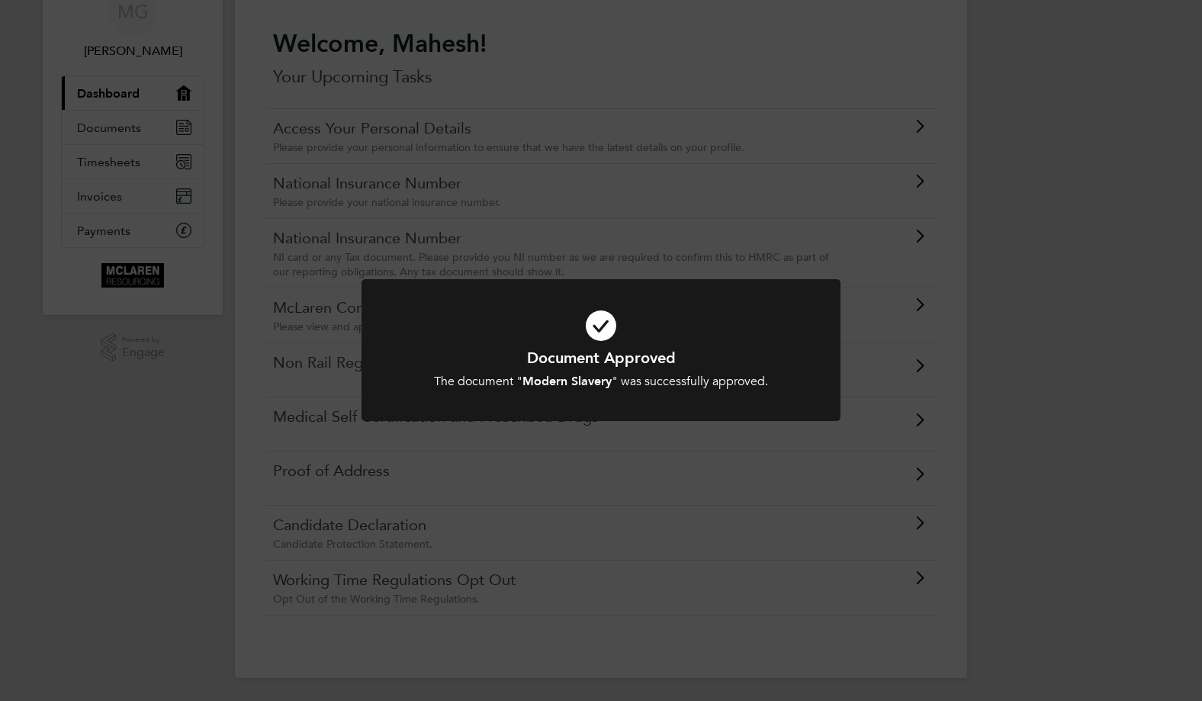
click at [746, 475] on div "Document Approved The document " Modern Slavery " was successfully approved. Ca…" at bounding box center [601, 350] width 1202 height 701
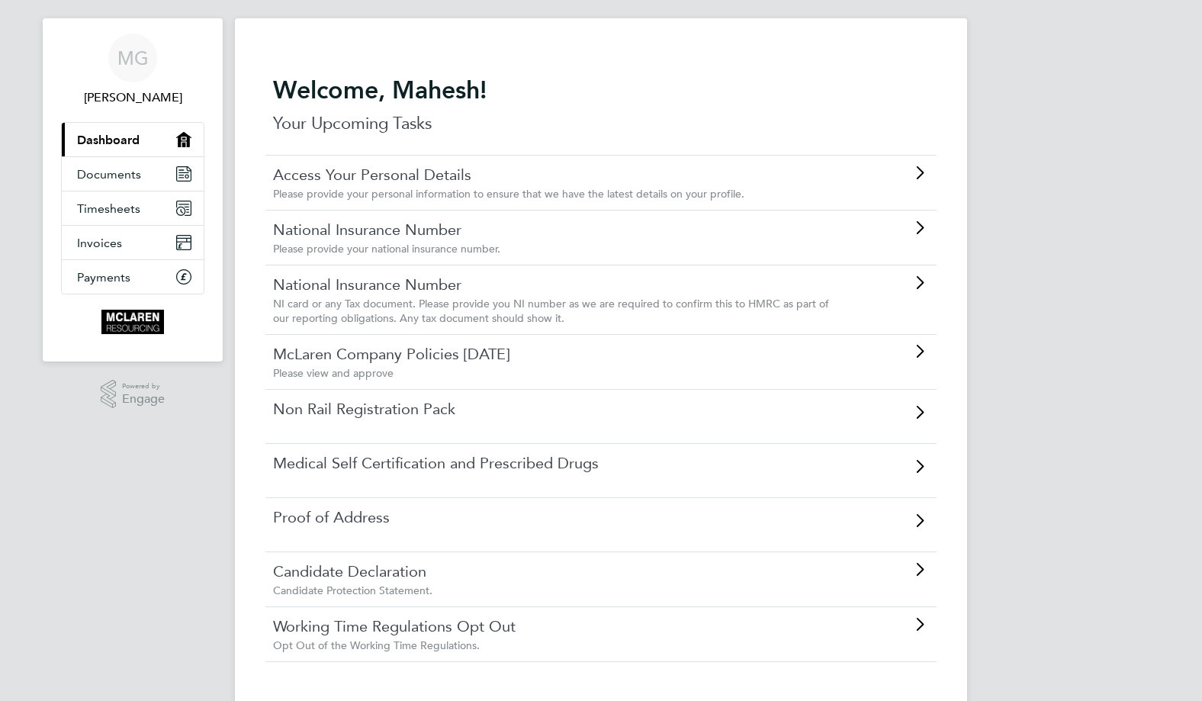
scroll to position [0, 0]
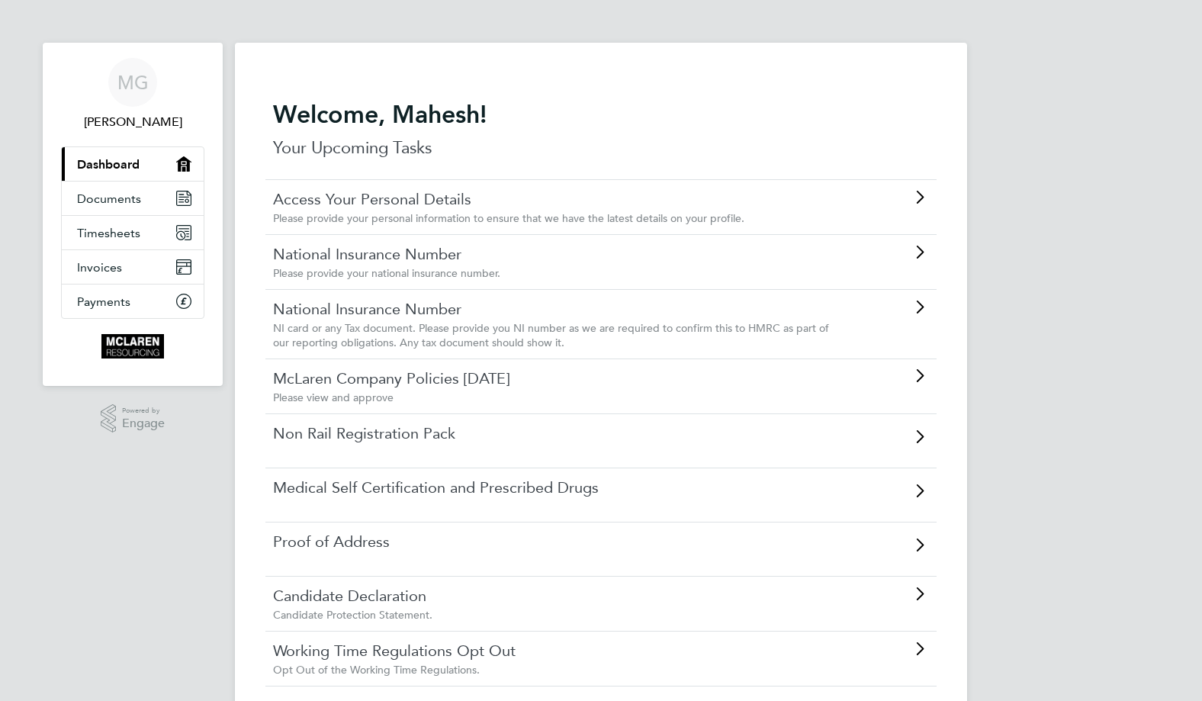
click at [413, 274] on span "Please provide your national insurance number." at bounding box center [386, 273] width 227 height 14
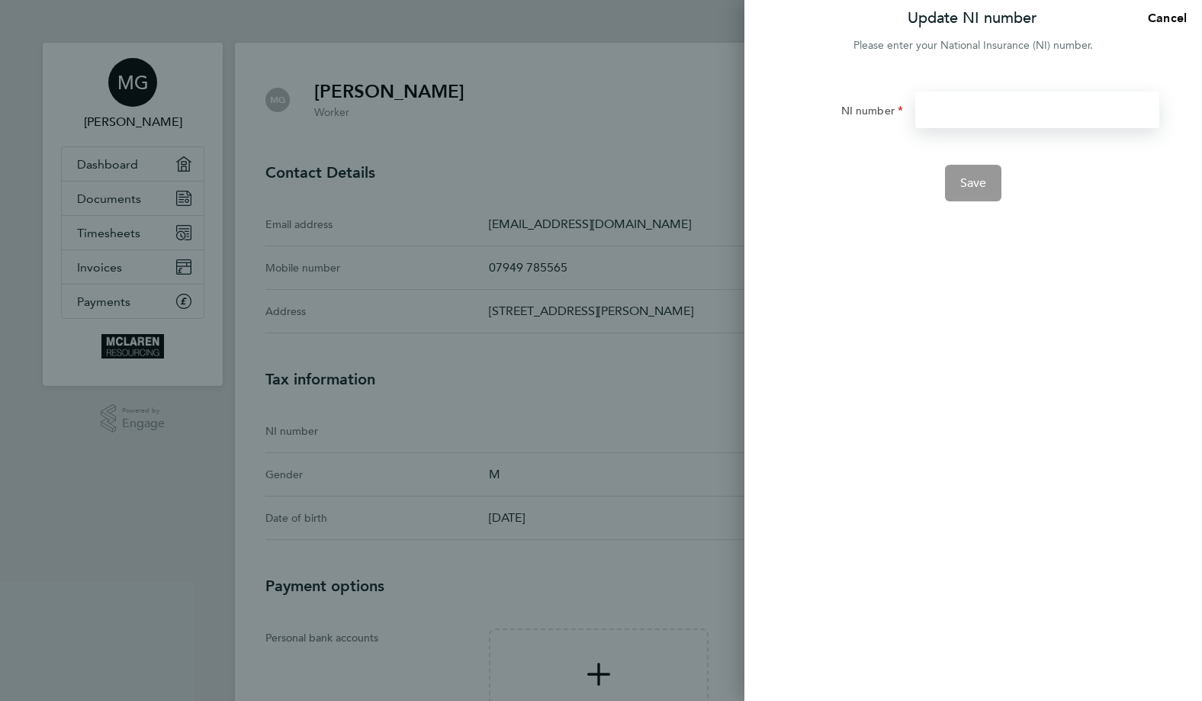
click at [953, 114] on input "NI number" at bounding box center [1037, 110] width 244 height 37
type input "NX045580C"
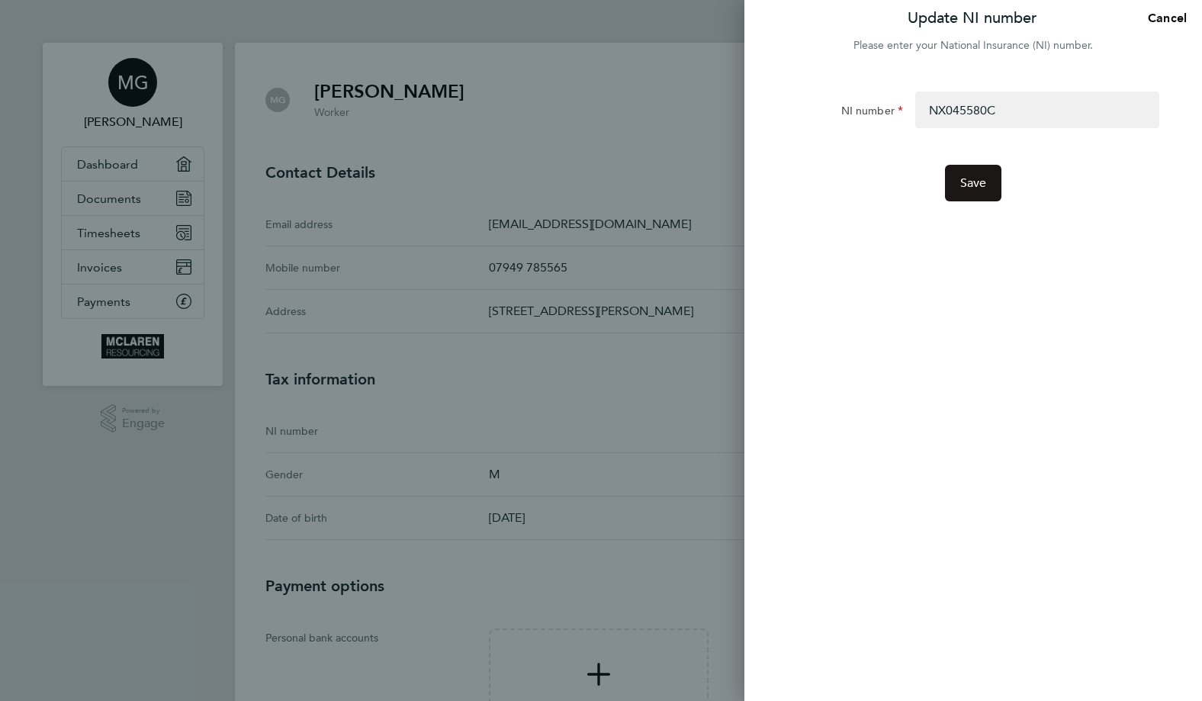
click at [972, 191] on button "Save" at bounding box center [973, 183] width 57 height 37
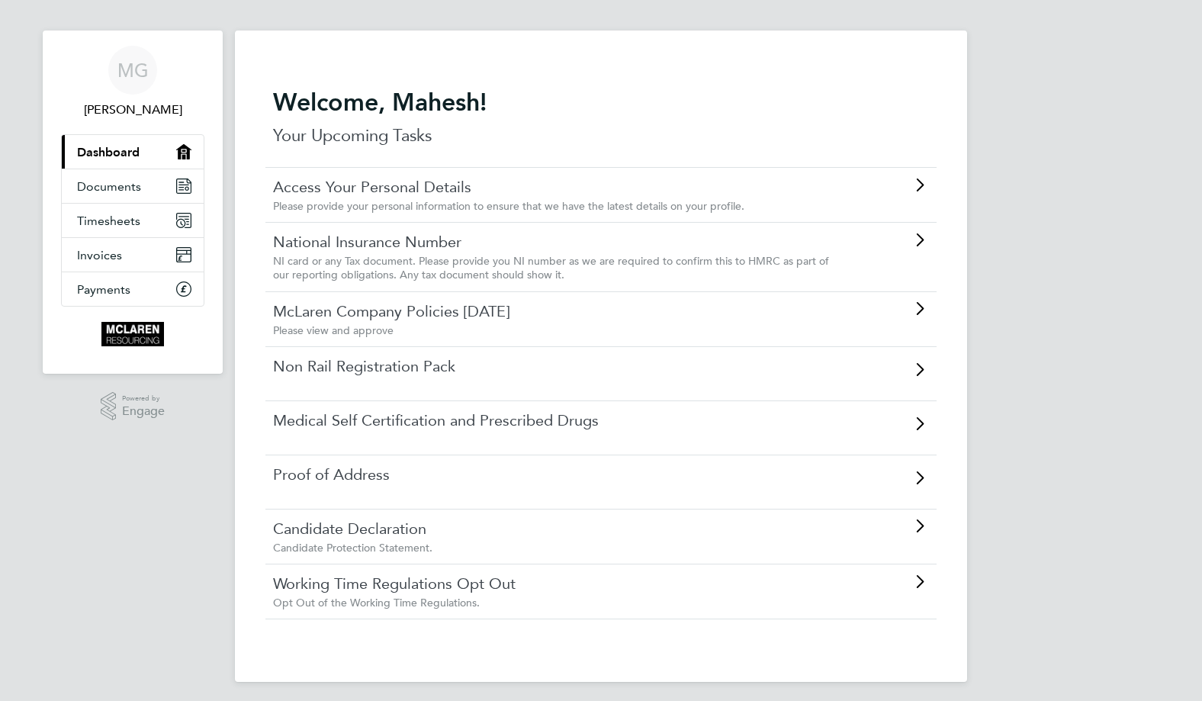
scroll to position [16, 0]
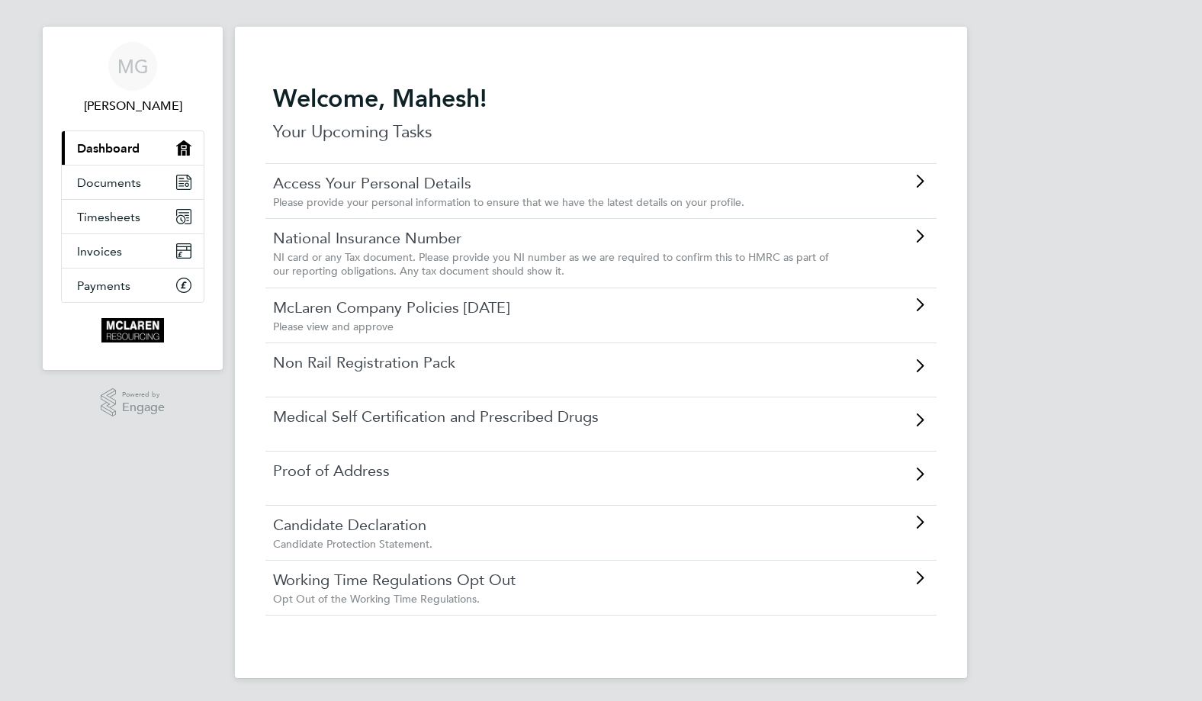
click at [409, 250] on span "NI card or any Tax document. Please provide you NI number as we are required to…" at bounding box center [551, 263] width 556 height 27
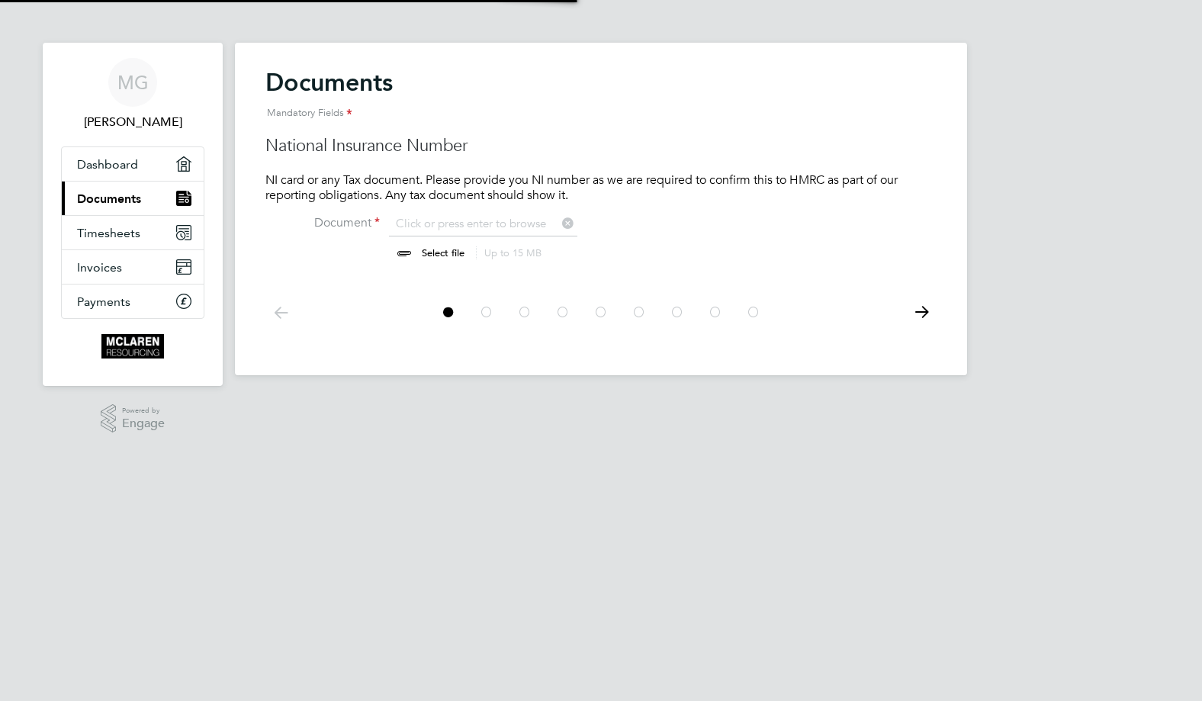
scroll to position [20, 189]
click at [516, 222] on input "file" at bounding box center [457, 239] width 239 height 46
click at [1052, 302] on div "MG [PERSON_NAME] Applications: Dashboard Current page: Documents Timesheets Inv…" at bounding box center [601, 200] width 1202 height 400
click at [445, 253] on input "file" at bounding box center [457, 239] width 239 height 46
type input "C:\fakepath\PXL_20250825_191239412.MP.jpg"
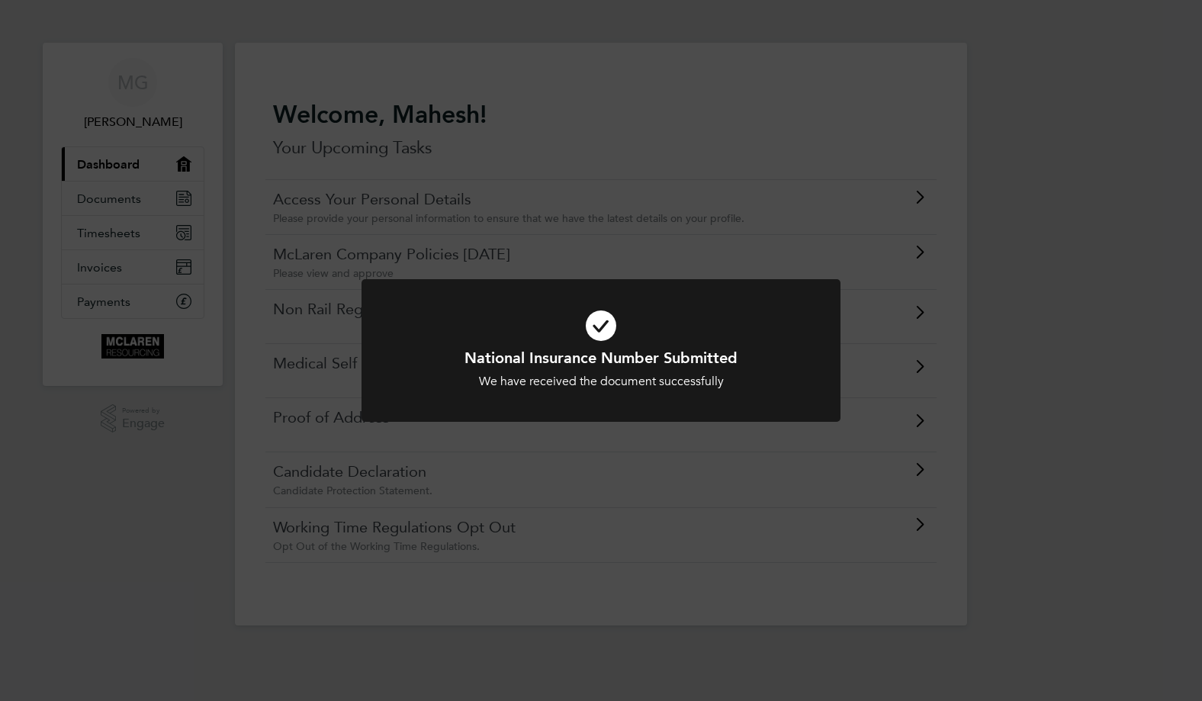
click at [1060, 401] on div "National Insurance Number Submitted We have received the document successfully …" at bounding box center [601, 350] width 1202 height 701
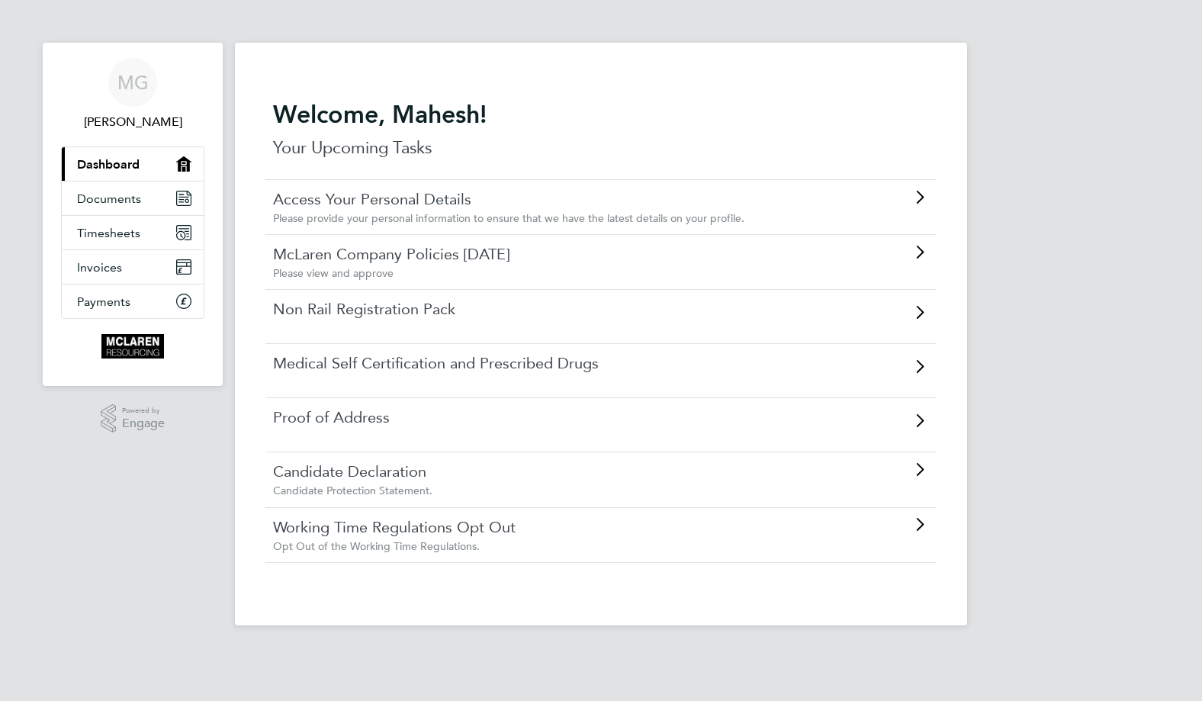
click at [895, 200] on div at bounding box center [889, 196] width 79 height 14
click at [363, 429] on div "Proof of Address" at bounding box center [600, 424] width 671 height 54
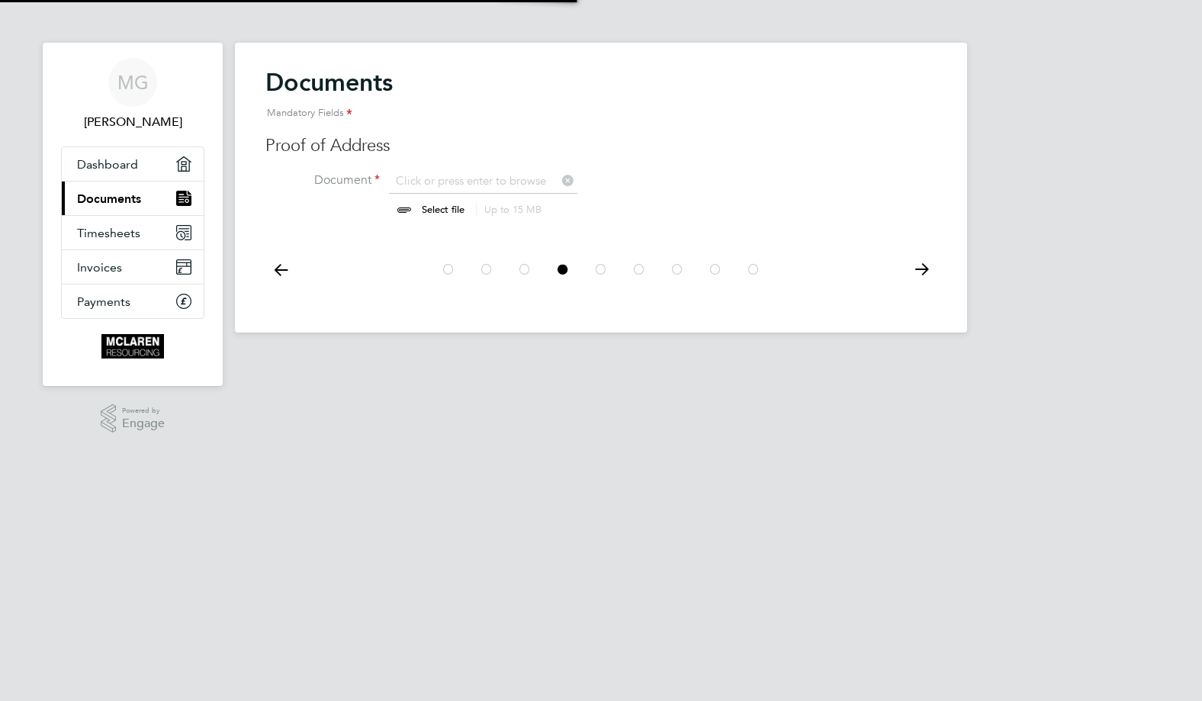
scroll to position [20, 189]
